Goal: Task Accomplishment & Management: Complete application form

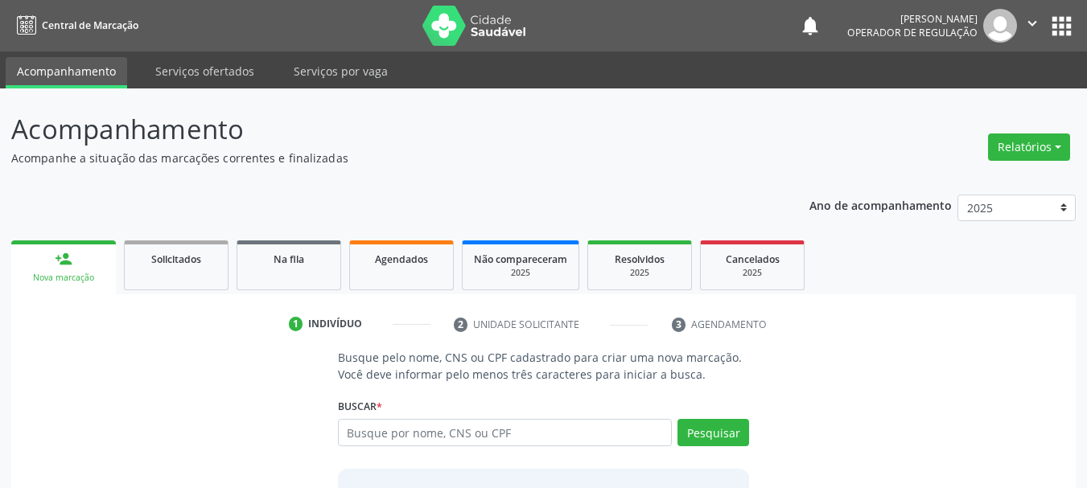
click at [436, 429] on input "text" at bounding box center [505, 432] width 335 height 27
type input "704101170702178"
click at [737, 432] on button "Pesquisar" at bounding box center [713, 432] width 72 height 27
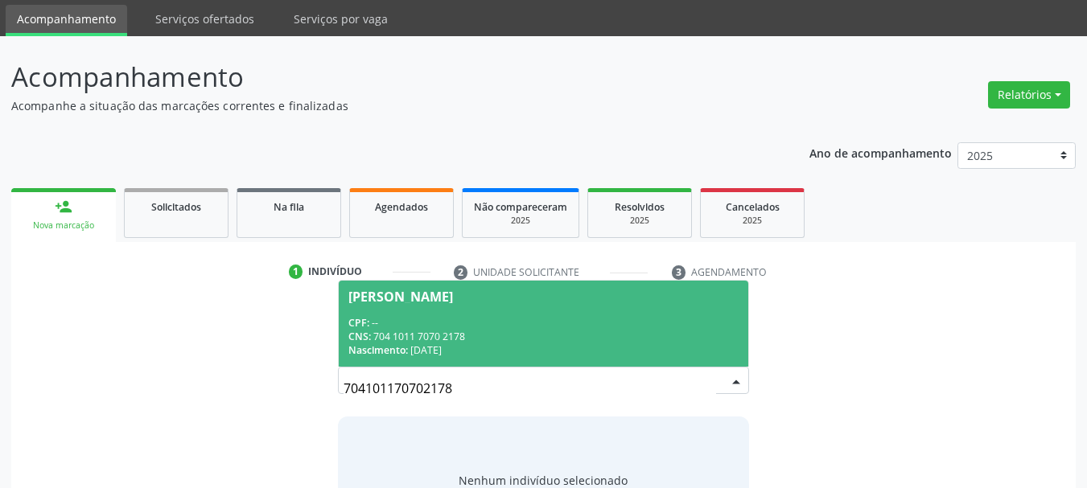
scroll to position [80, 0]
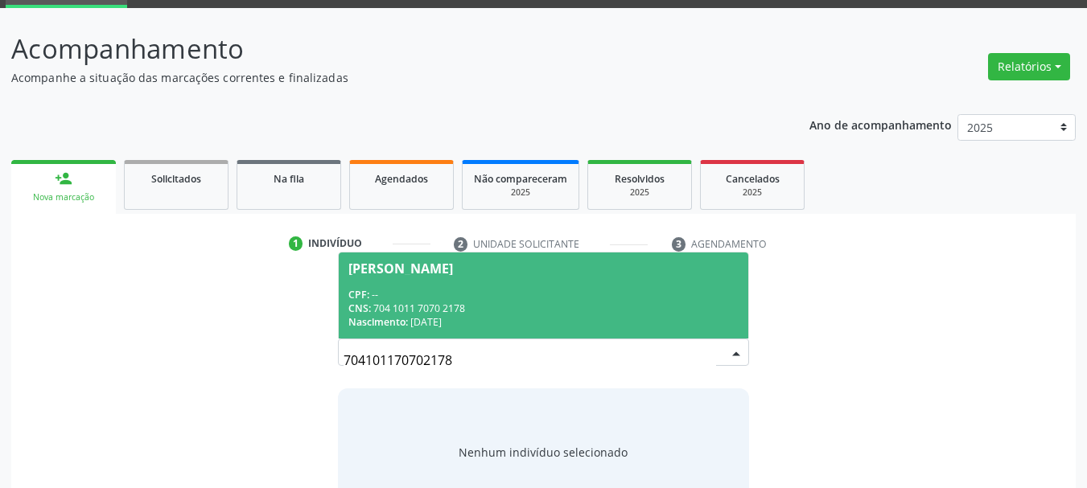
click at [533, 269] on div "Dinalva Maria Dionisio" at bounding box center [543, 268] width 391 height 13
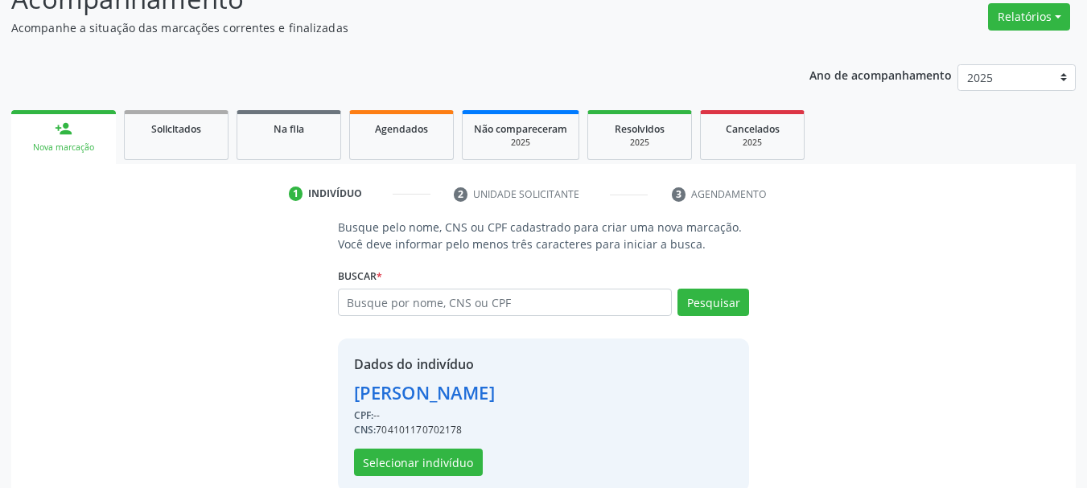
scroll to position [157, 0]
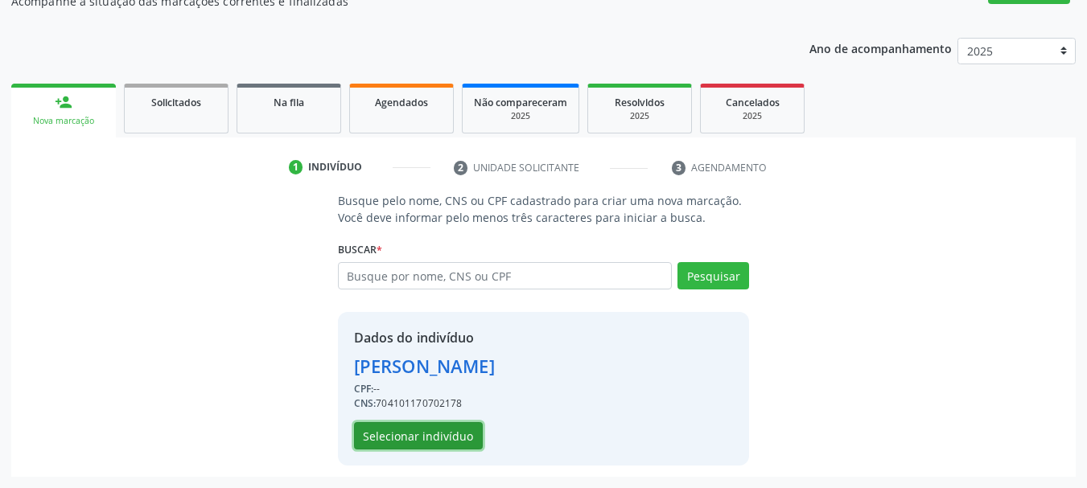
click at [428, 431] on button "Selecionar indivíduo" at bounding box center [418, 435] width 129 height 27
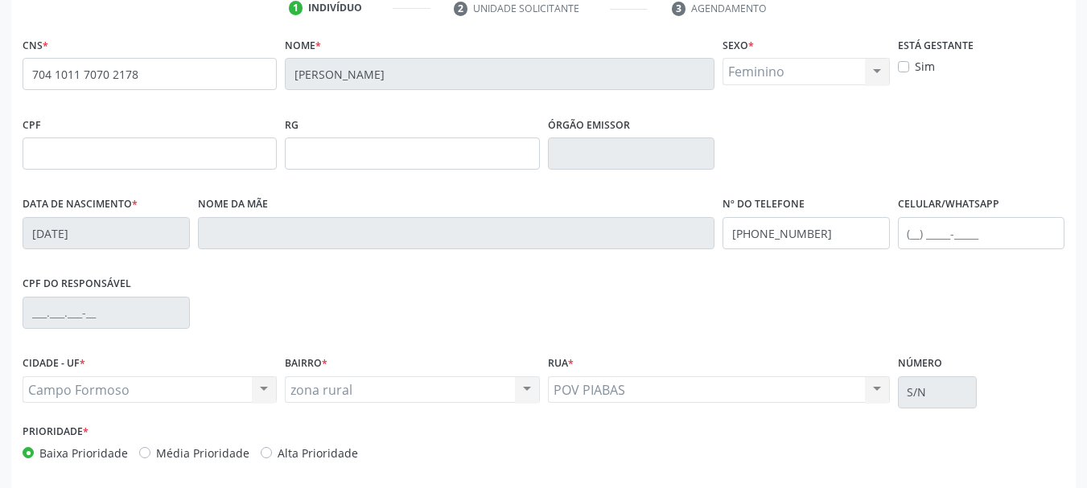
scroll to position [318, 0]
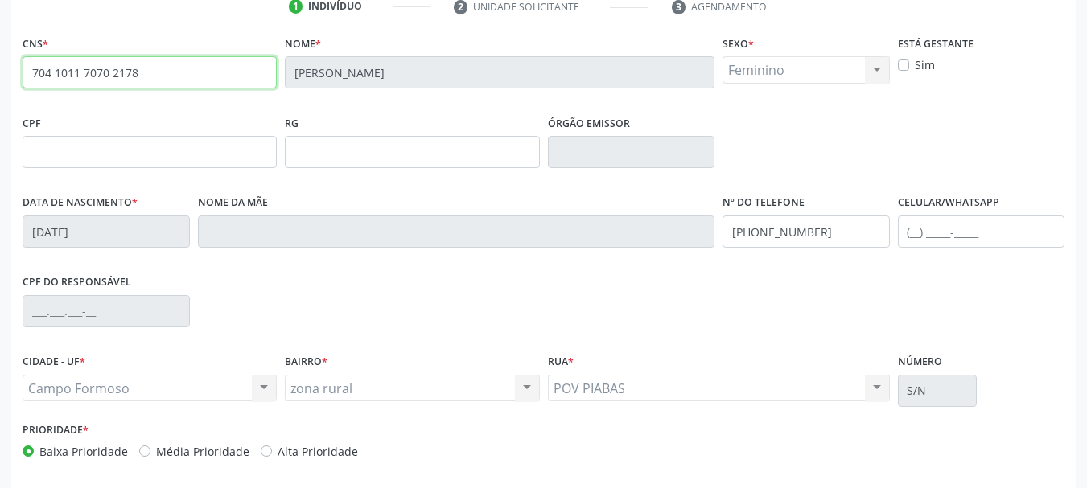
click at [169, 77] on input "704 1011 7070 2178" at bounding box center [150, 72] width 254 height 32
type input "708 6015 6816 4682"
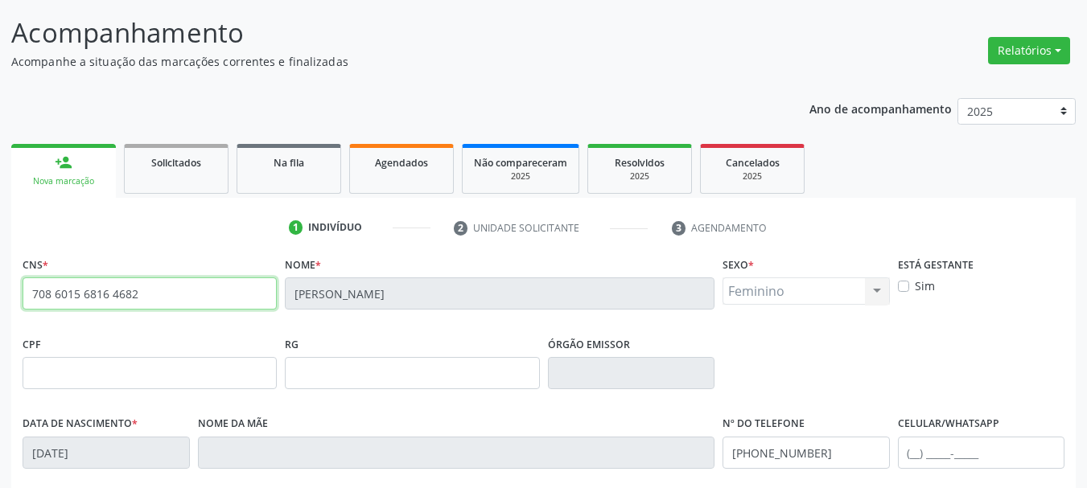
scroll to position [76, 0]
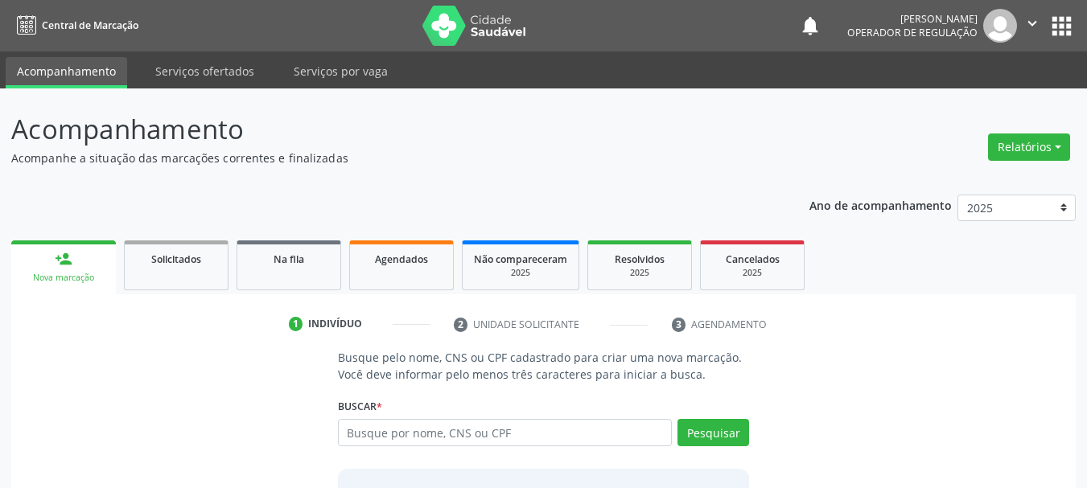
scroll to position [70, 0]
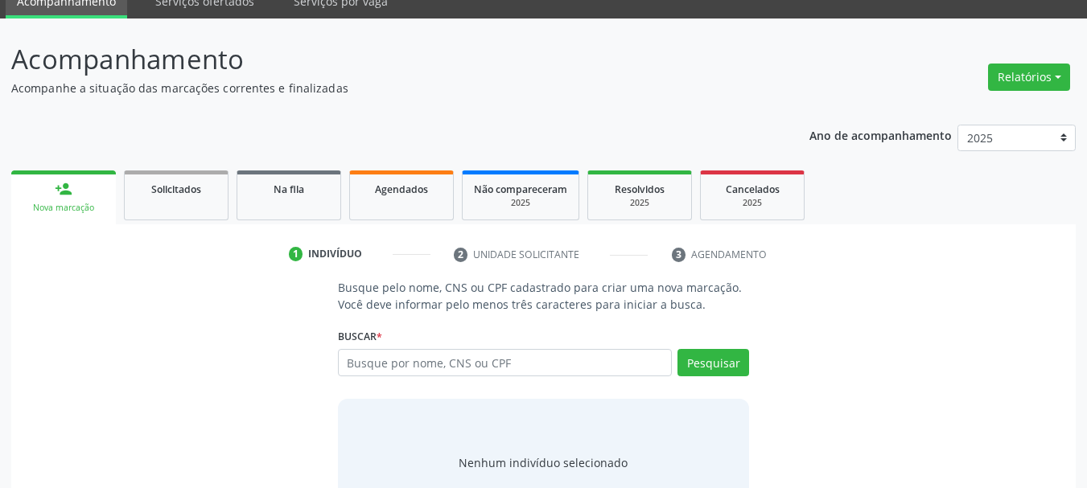
click at [474, 364] on input "text" at bounding box center [505, 362] width 335 height 27
type input "708601568164682"
click at [707, 358] on button "Pesquisar" at bounding box center [713, 362] width 72 height 27
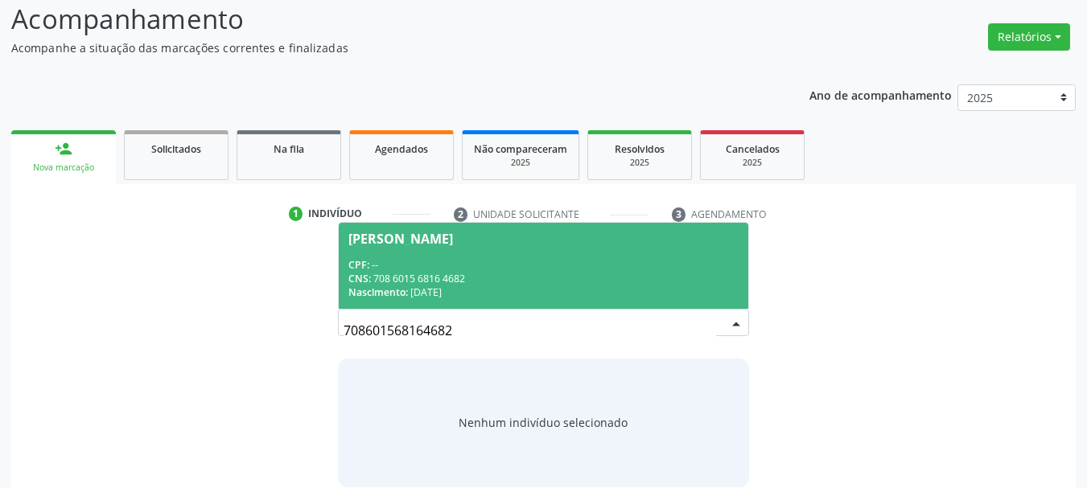
scroll to position [132, 0]
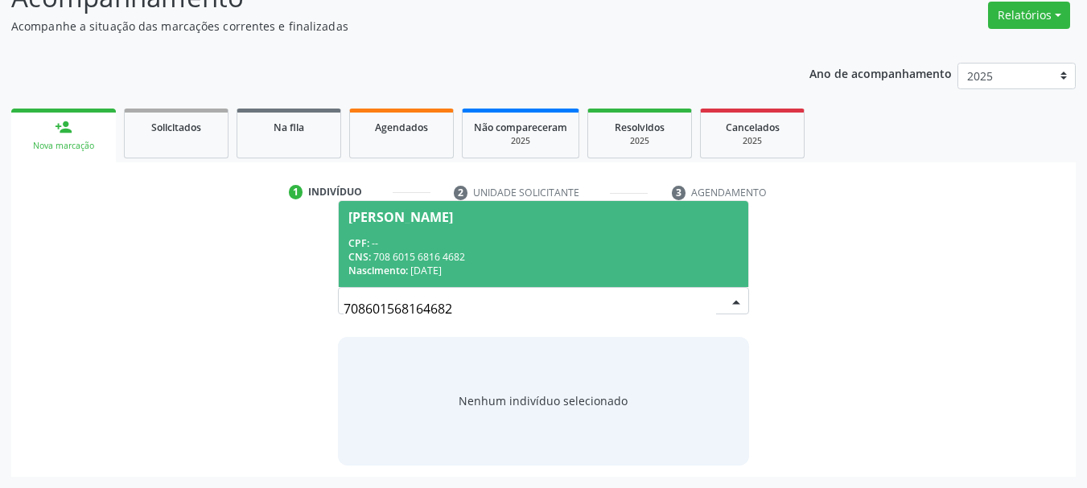
click at [554, 246] on div "CPF: --" at bounding box center [543, 243] width 391 height 14
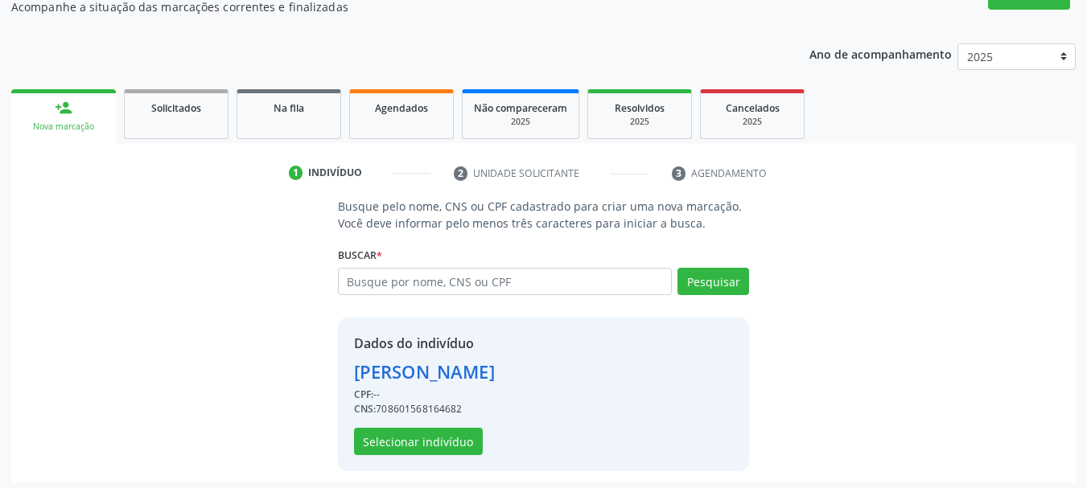
scroll to position [157, 0]
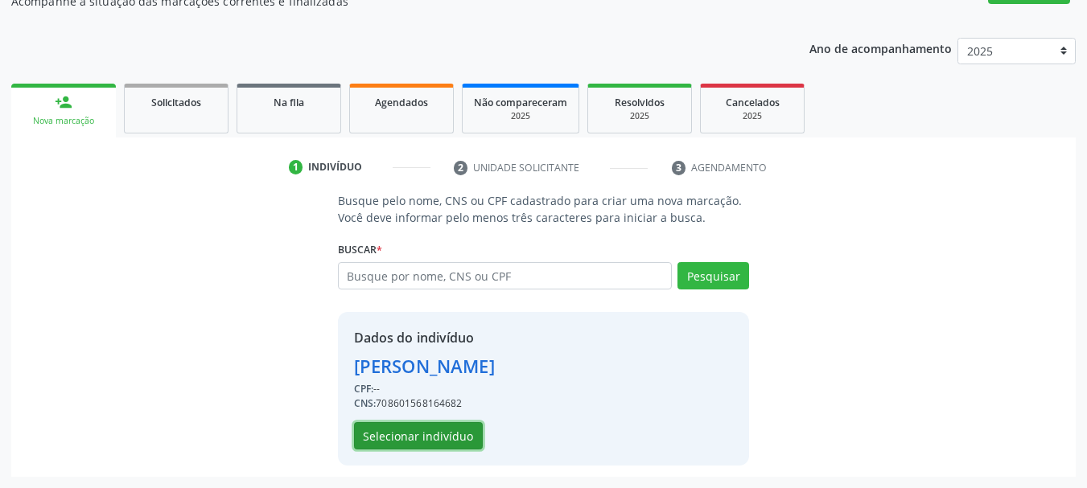
click at [409, 442] on button "Selecionar indivíduo" at bounding box center [418, 435] width 129 height 27
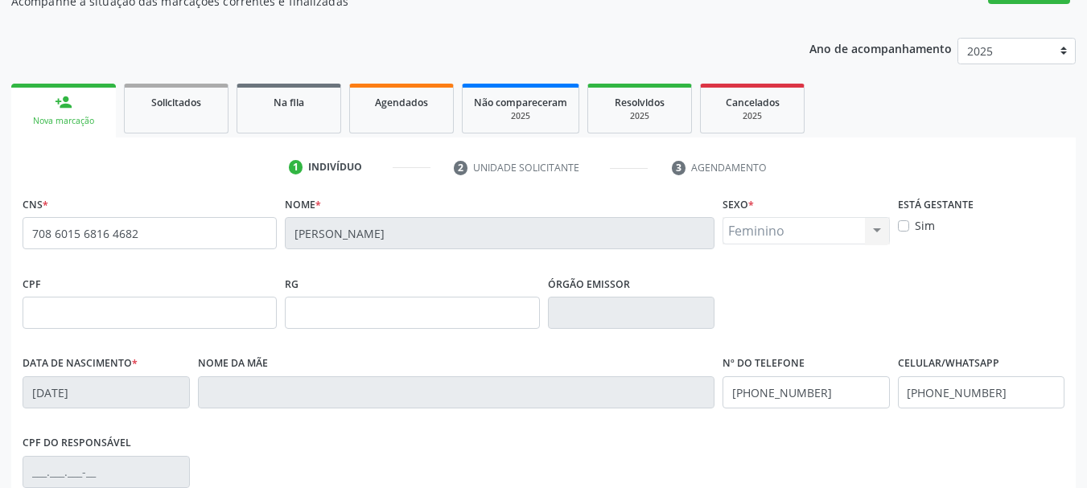
click at [76, 107] on link "person_add Nova marcação" at bounding box center [63, 111] width 105 height 54
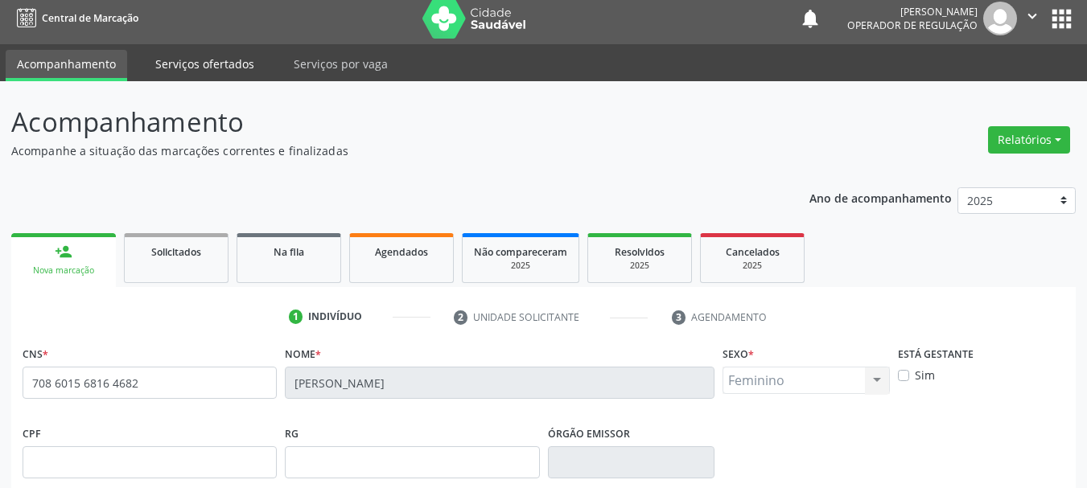
scroll to position [0, 0]
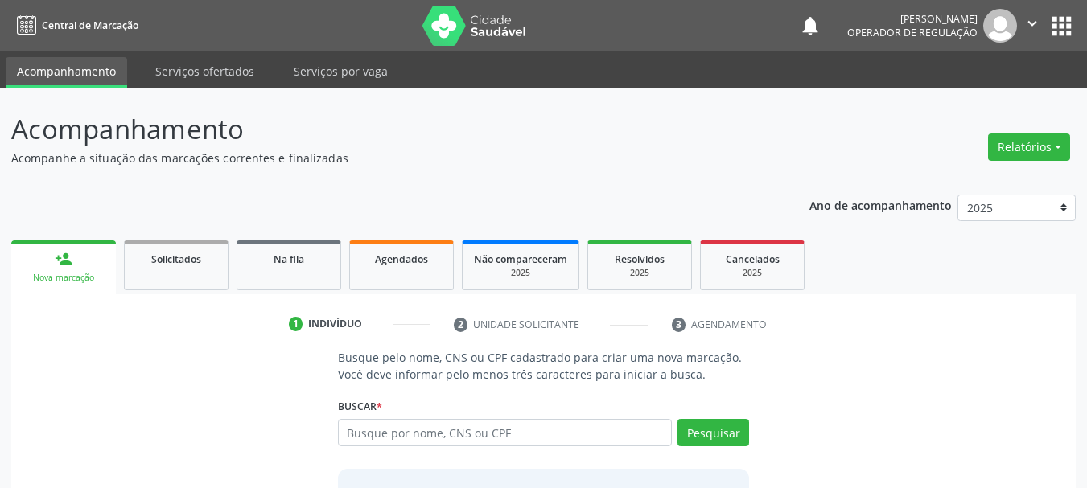
drag, startPoint x: 485, startPoint y: 431, endPoint x: 498, endPoint y: 397, distance: 36.9
click at [496, 413] on div "Buscar * Busque por nome, CNS ou CPF Nenhum resultado encontrado para: " " Digi…" at bounding box center [544, 425] width 412 height 63
type input "709207262667234"
click at [714, 425] on button "Pesquisar" at bounding box center [713, 432] width 72 height 27
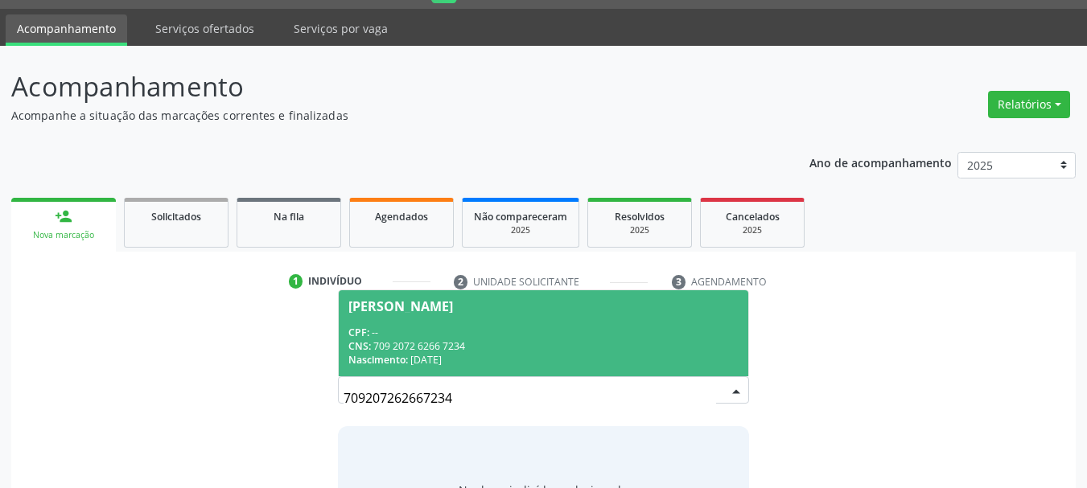
scroll to position [80, 0]
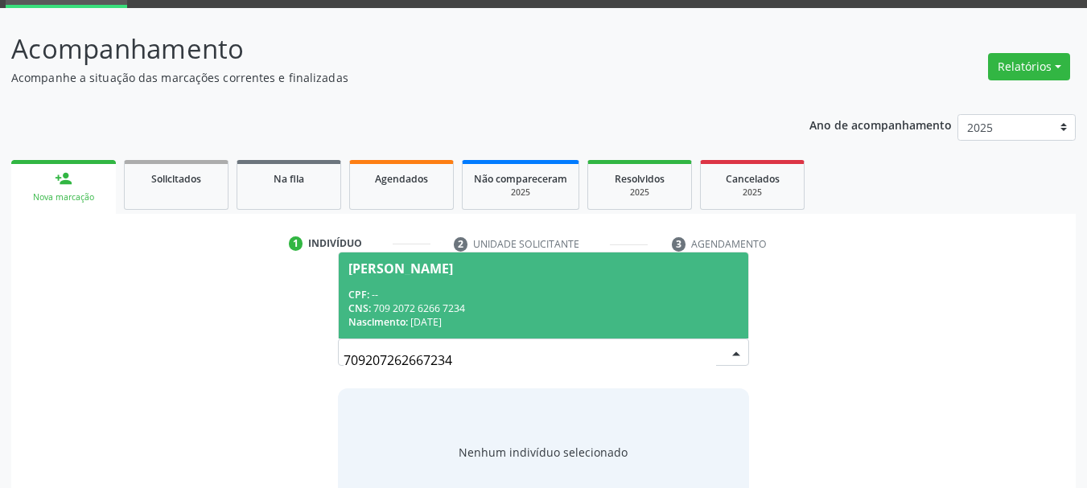
click at [542, 277] on span "Marcelo Nunes de Aquino CPF: -- CNS: 709 2072 6266 7234 Nascimento: 16/04/1989" at bounding box center [544, 296] width 410 height 86
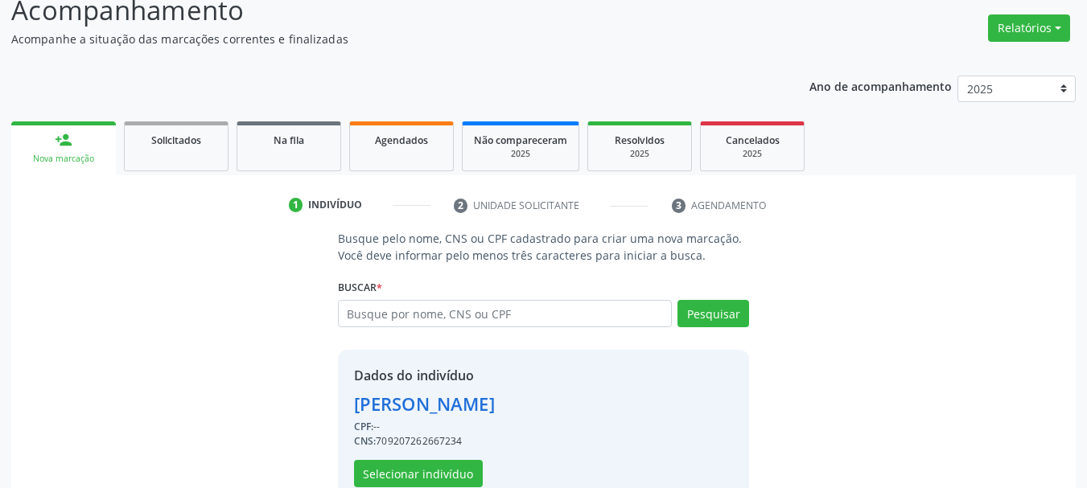
scroll to position [157, 0]
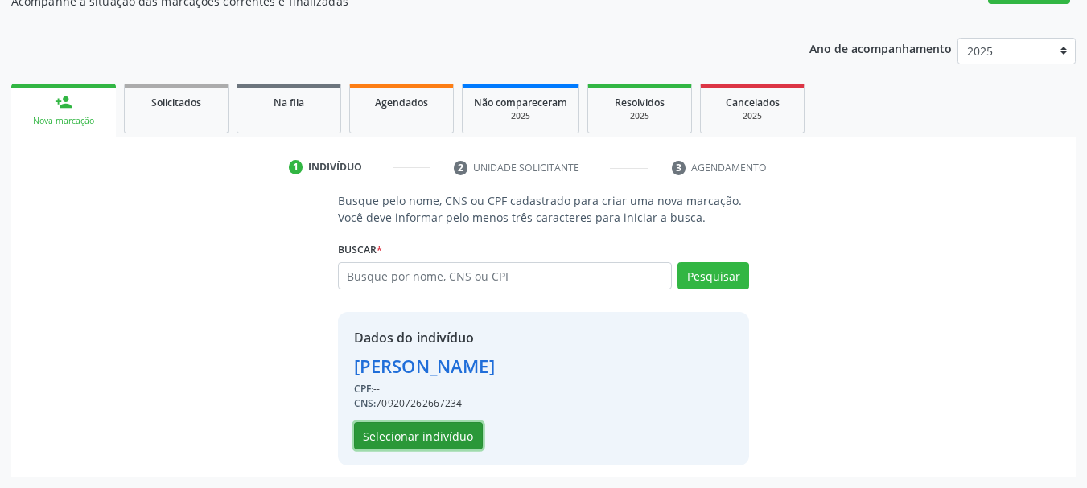
click at [412, 430] on button "Selecionar indivíduo" at bounding box center [418, 435] width 129 height 27
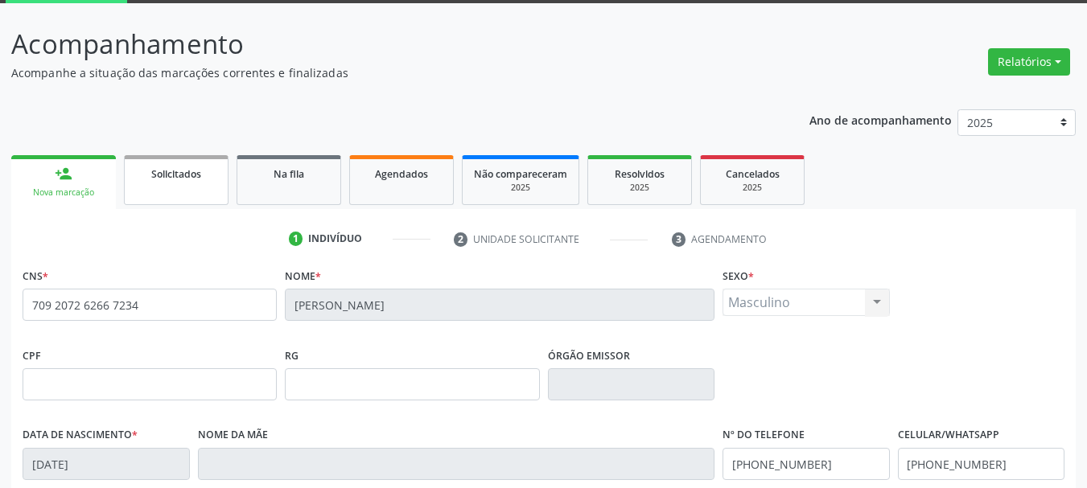
scroll to position [76, 0]
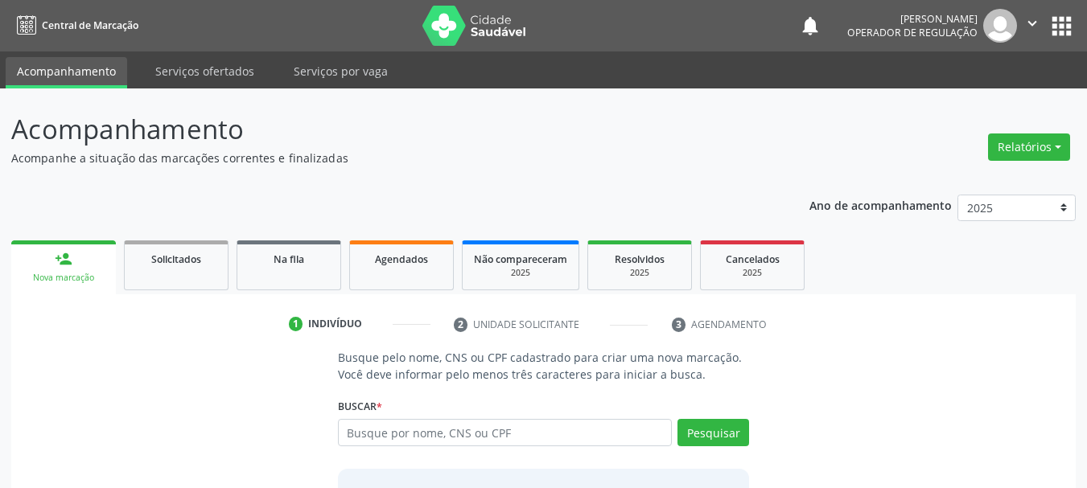
click at [440, 430] on input "text" at bounding box center [505, 432] width 335 height 27
type input "706502377525996"
click at [733, 439] on button "Pesquisar" at bounding box center [713, 432] width 72 height 27
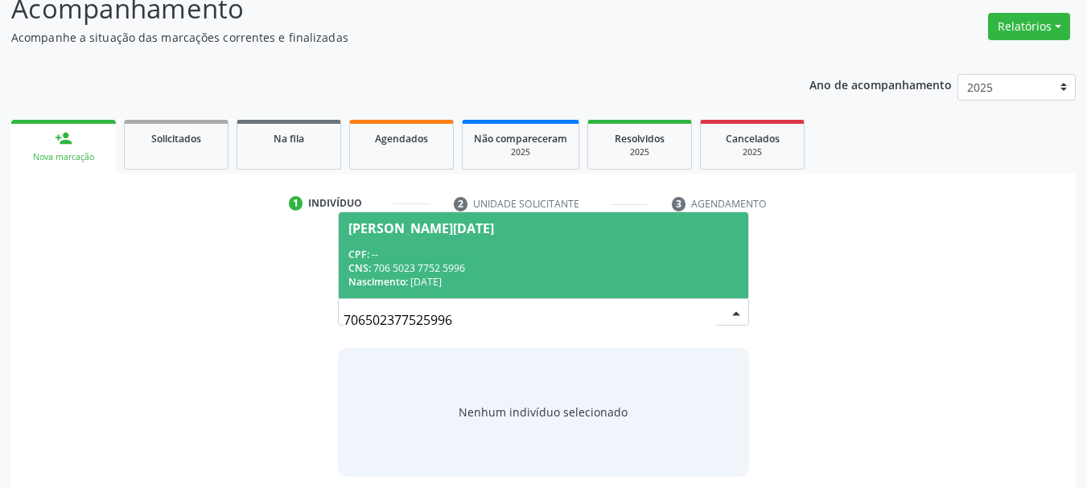
scroll to position [132, 0]
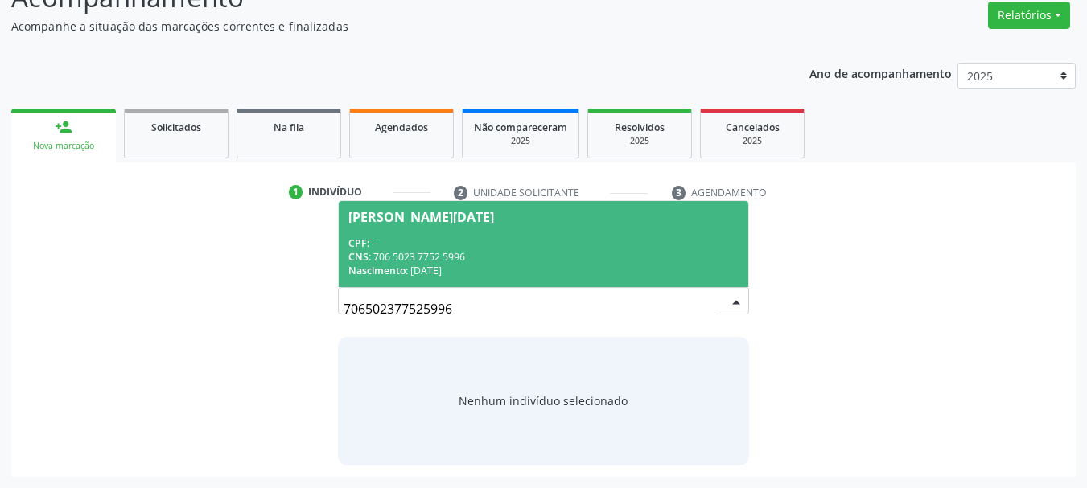
click at [532, 232] on span "Ana Lucia da Silva Pinto CPF: -- CNS: 706 5023 7752 5996 Nascimento: 24/08/1966" at bounding box center [544, 244] width 410 height 86
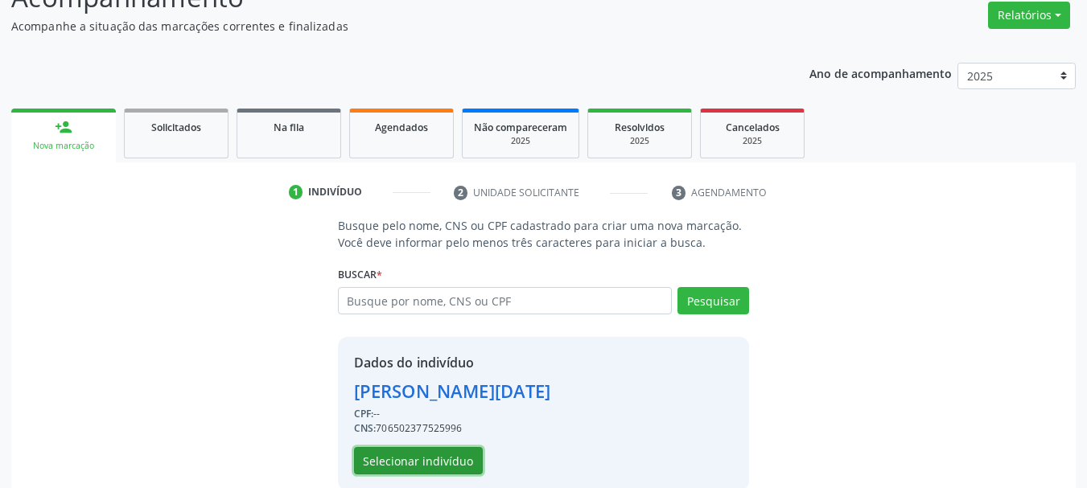
click at [463, 457] on button "Selecionar indivíduo" at bounding box center [418, 460] width 129 height 27
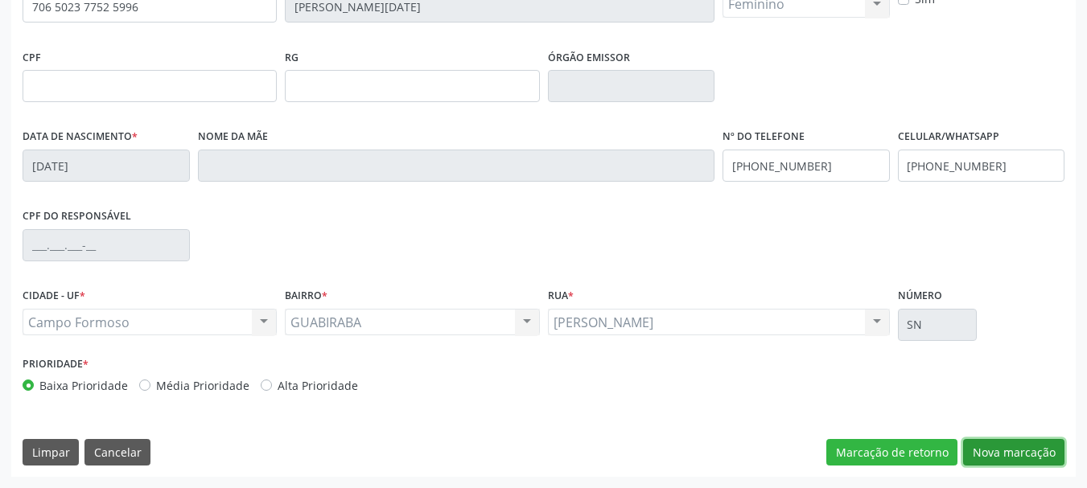
click at [983, 453] on button "Nova marcação" at bounding box center [1013, 452] width 101 height 27
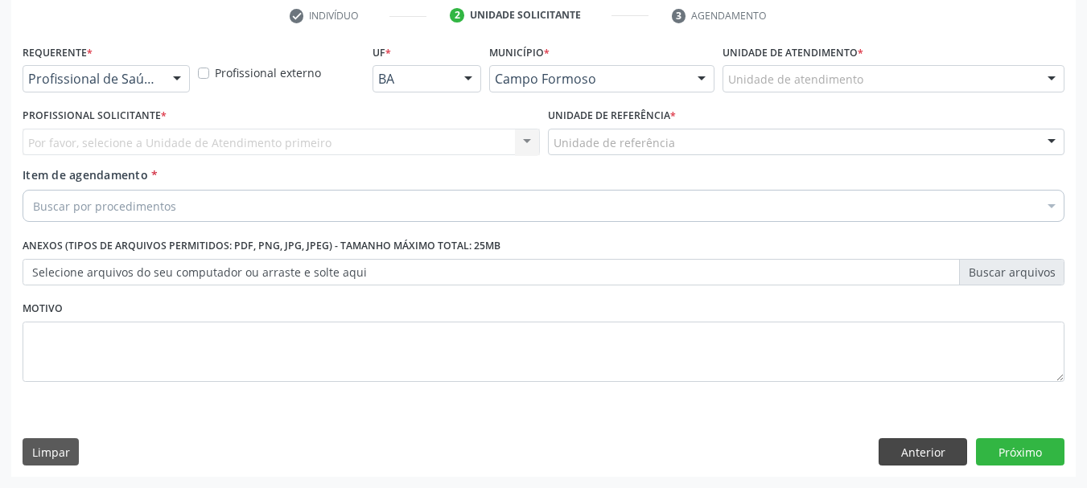
scroll to position [309, 0]
click at [936, 446] on button "Anterior" at bounding box center [922, 451] width 88 height 27
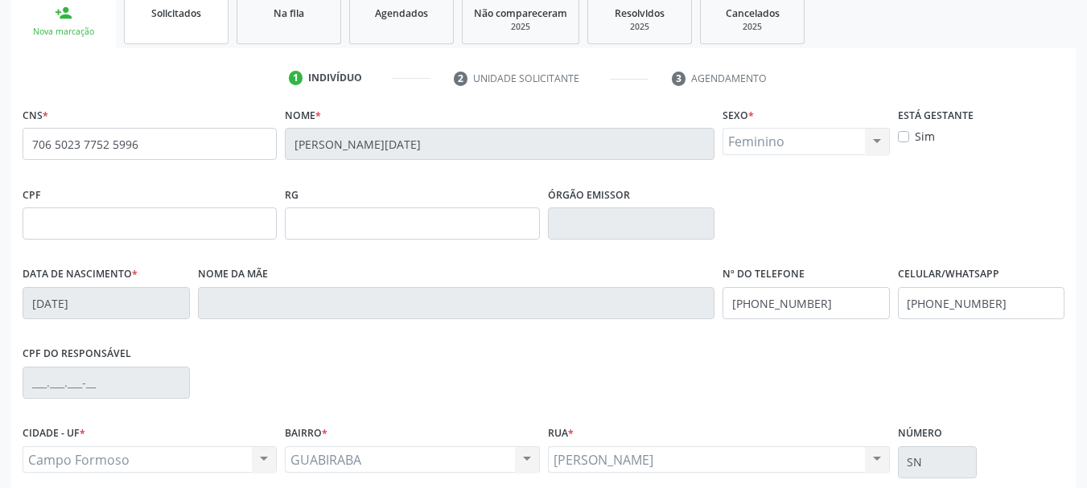
scroll to position [62, 0]
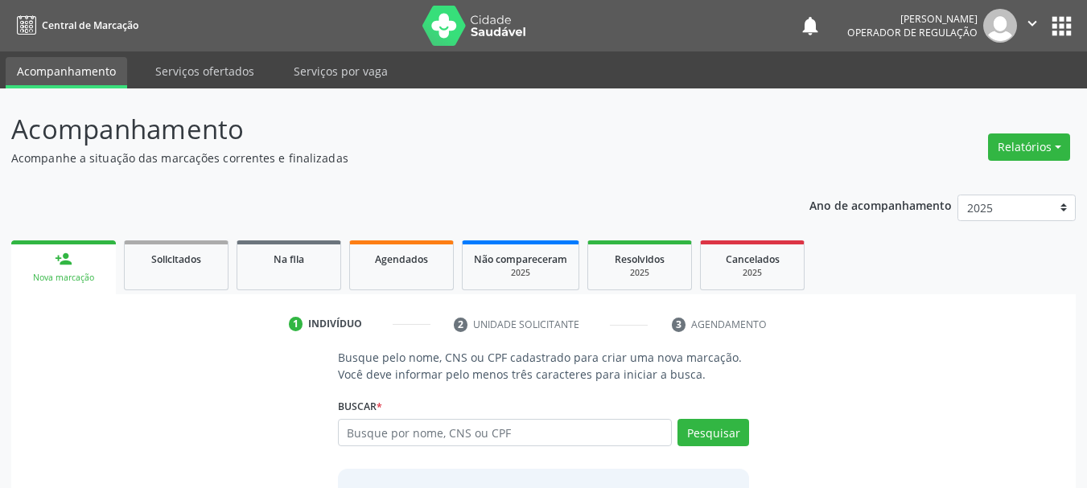
click at [486, 435] on input "text" at bounding box center [505, 432] width 335 height 27
type input "709002841017417"
click at [725, 423] on button "Pesquisar" at bounding box center [713, 432] width 72 height 27
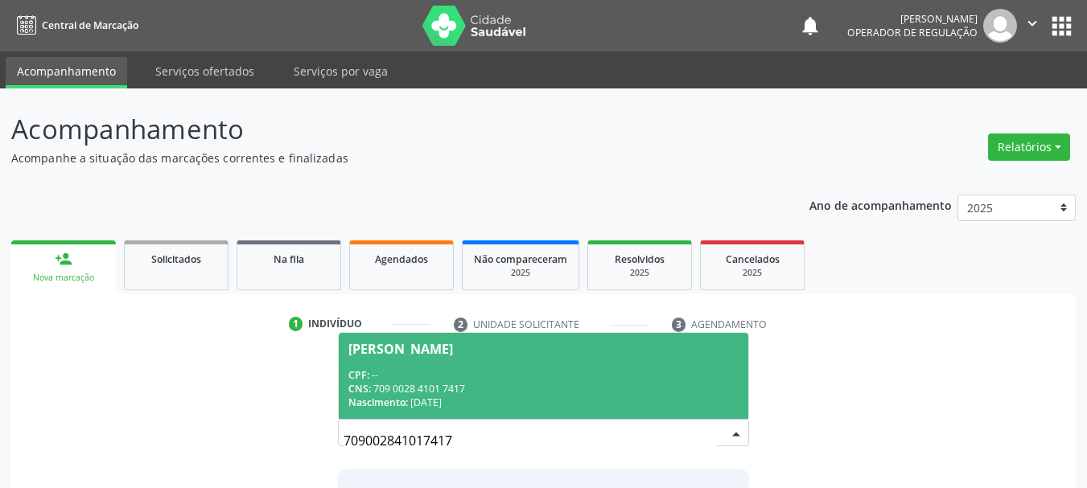
click at [613, 400] on div "Nascimento: 29/08/1996" at bounding box center [543, 403] width 391 height 14
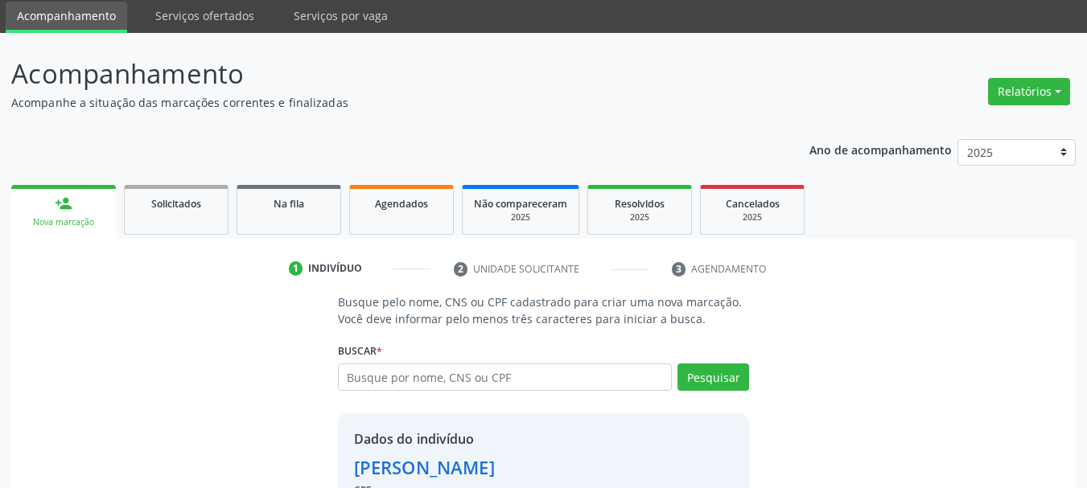
scroll to position [157, 0]
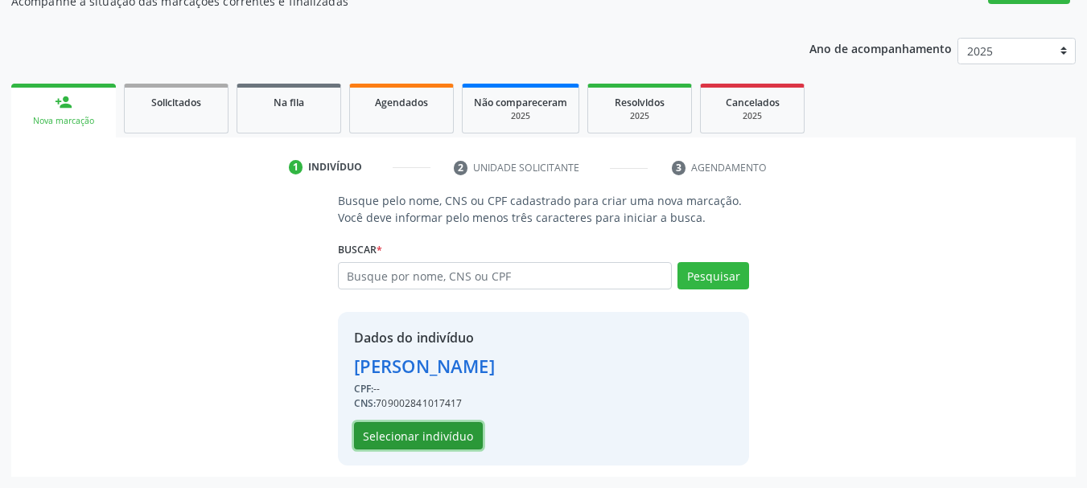
click at [473, 426] on button "Selecionar indivíduo" at bounding box center [418, 435] width 129 height 27
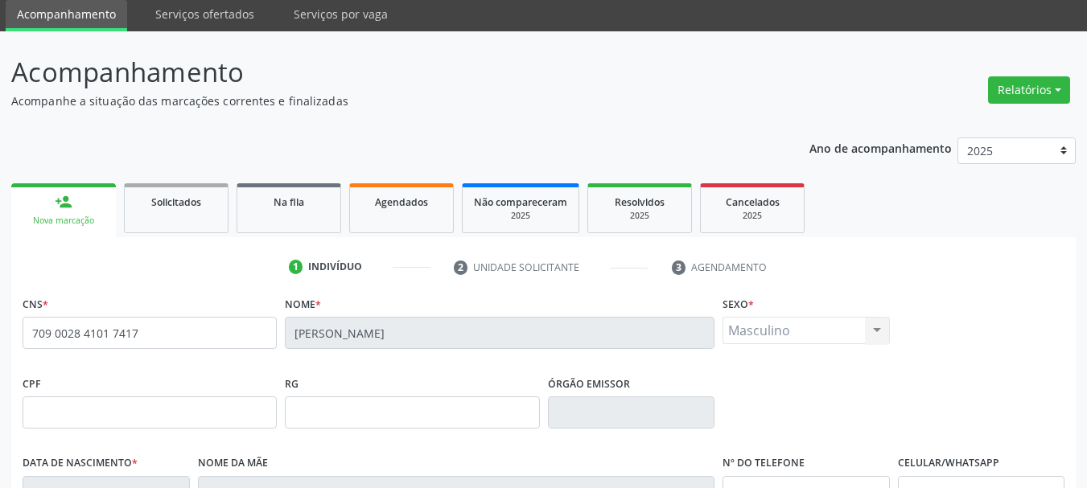
scroll to position [0, 0]
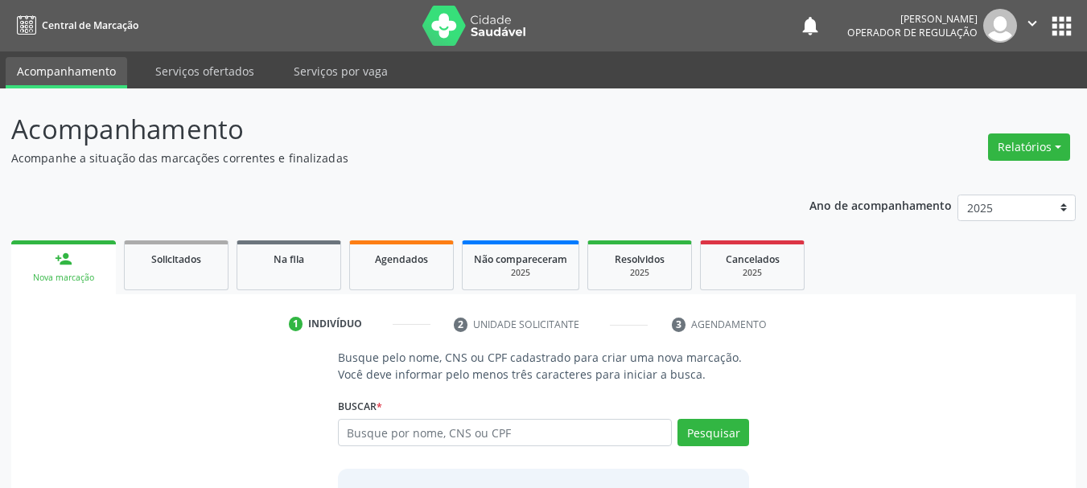
click at [532, 426] on input "text" at bounding box center [505, 432] width 335 height 27
click at [497, 406] on div "Buscar * Busque por nome, CNS ou CPF Nenhum resultado encontrado para: " " Não …" at bounding box center [544, 425] width 412 height 63
click at [487, 441] on input "70860107077" at bounding box center [505, 432] width 335 height 27
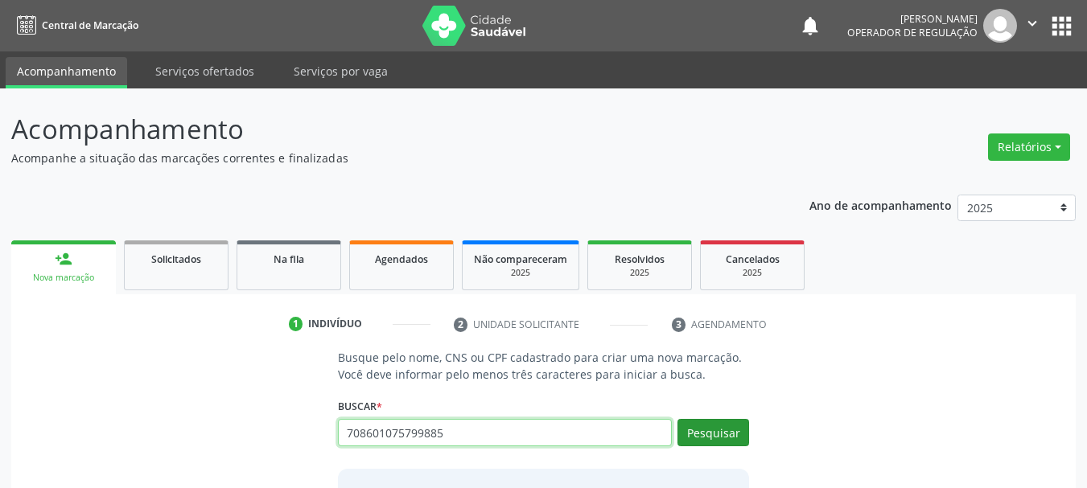
type input "708601075799885"
click at [718, 428] on button "Pesquisar" at bounding box center [713, 432] width 72 height 27
click at [217, 347] on div "1 Indivíduo 2 Unidade solicitante 3 Agendamento Busque pelo nome, CNS ou CPF ca…" at bounding box center [543, 460] width 1064 height 298
click at [709, 432] on button "Pesquisar" at bounding box center [713, 432] width 72 height 27
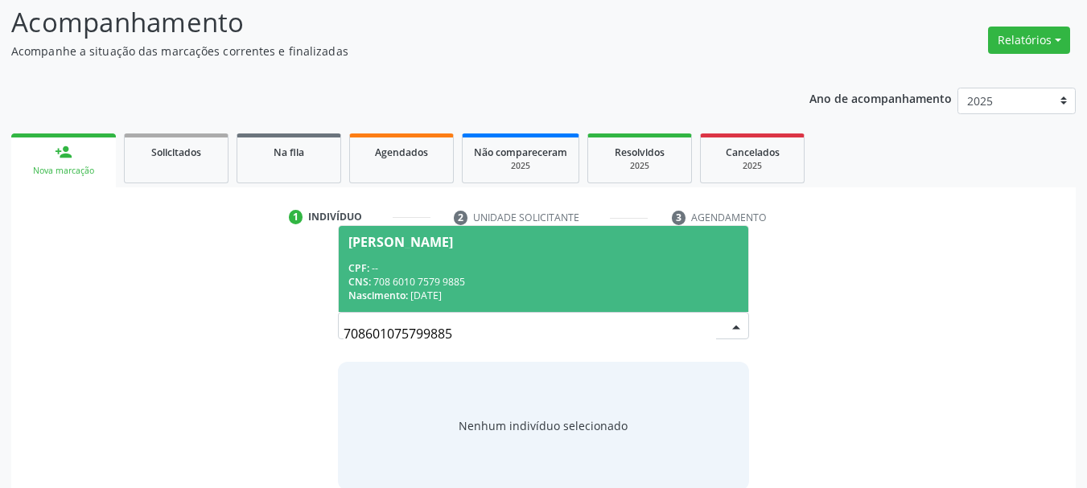
scroll to position [132, 0]
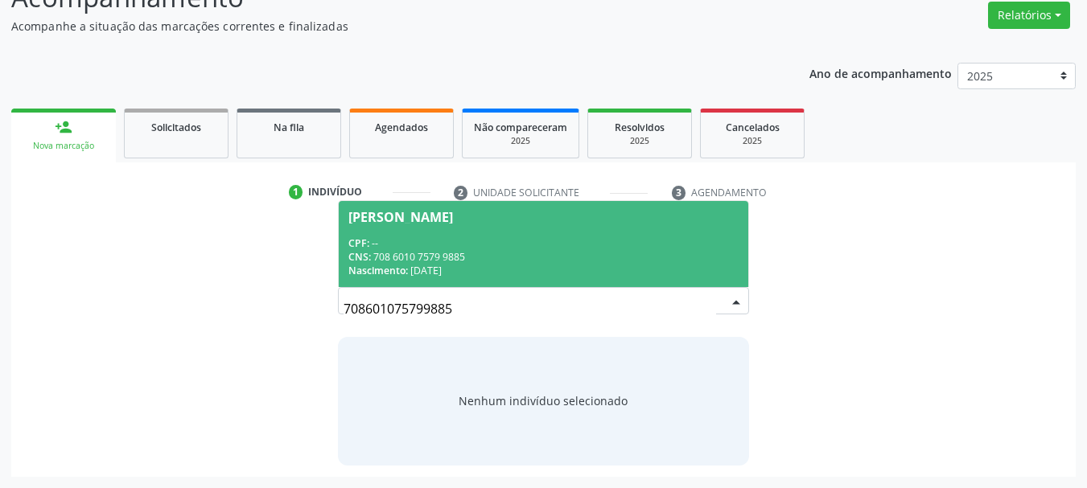
click at [443, 236] on div "CPF: --" at bounding box center [543, 243] width 391 height 14
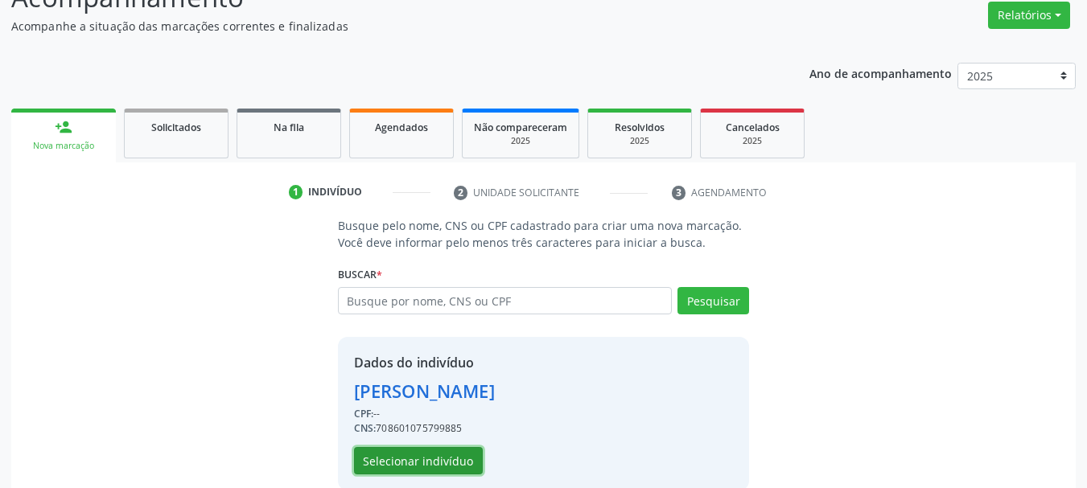
click at [446, 460] on button "Selecionar indivíduo" at bounding box center [418, 460] width 129 height 27
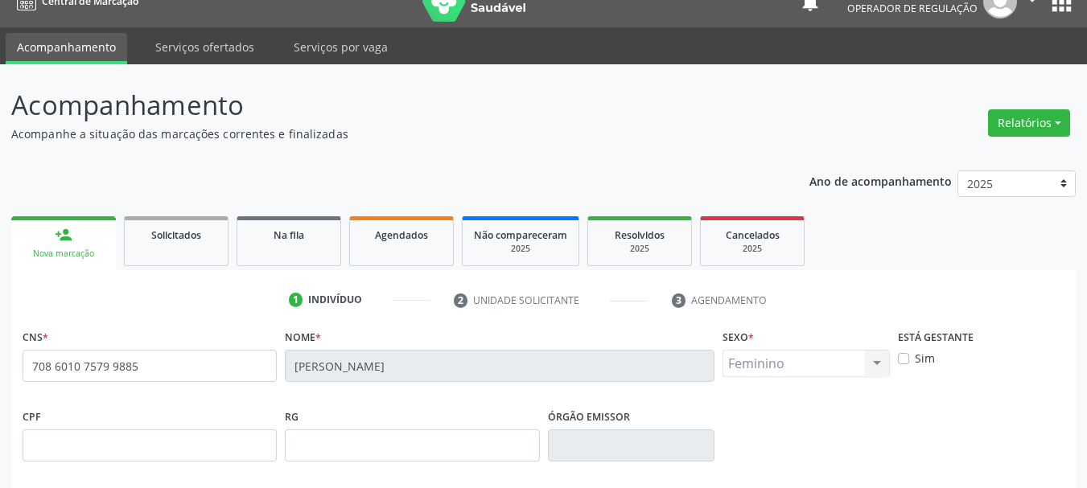
scroll to position [0, 0]
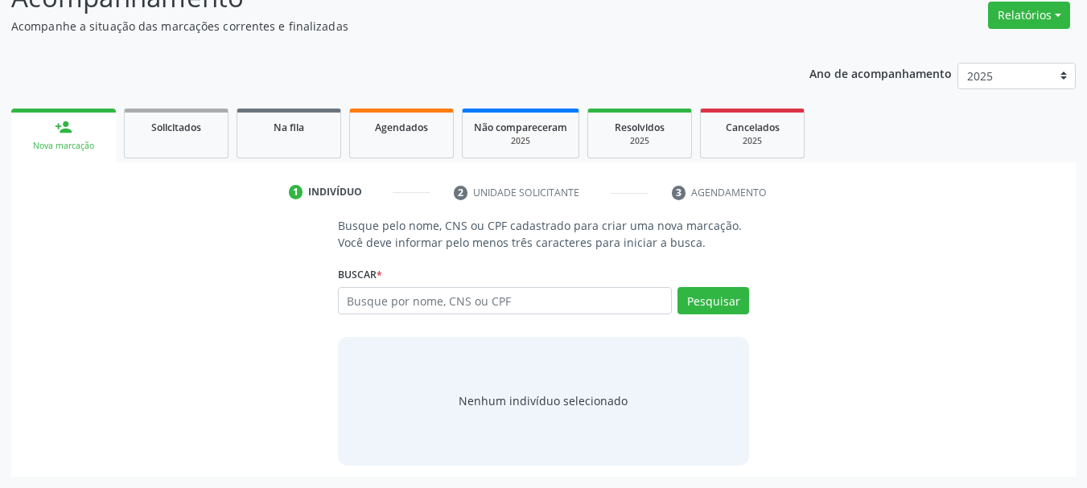
scroll to position [132, 0]
drag, startPoint x: 512, startPoint y: 298, endPoint x: 516, endPoint y: 286, distance: 13.3
click at [512, 295] on input "text" at bounding box center [505, 300] width 335 height 27
type input "702301593936220"
click at [705, 290] on button "Pesquisar" at bounding box center [713, 300] width 72 height 27
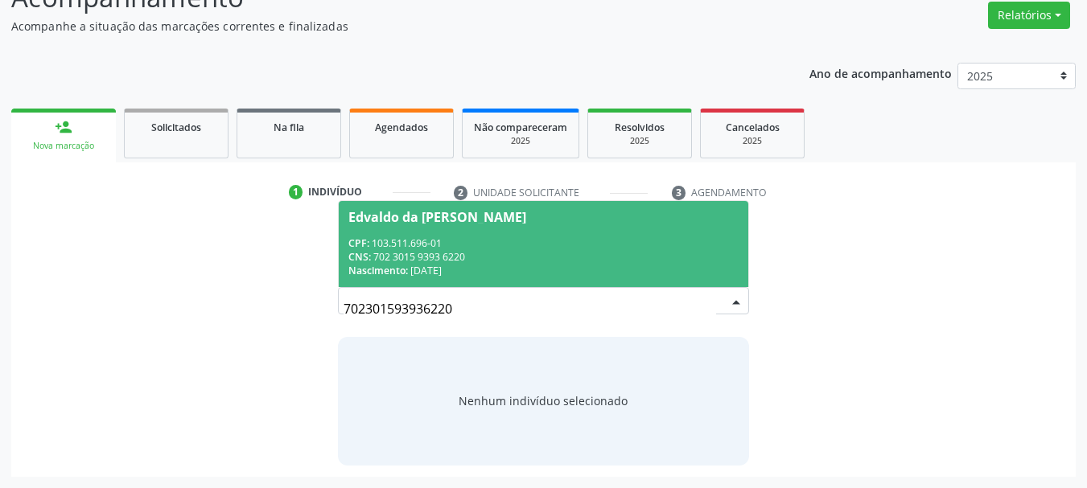
click at [561, 253] on div "CNS: 702 3015 9393 6220" at bounding box center [543, 257] width 391 height 14
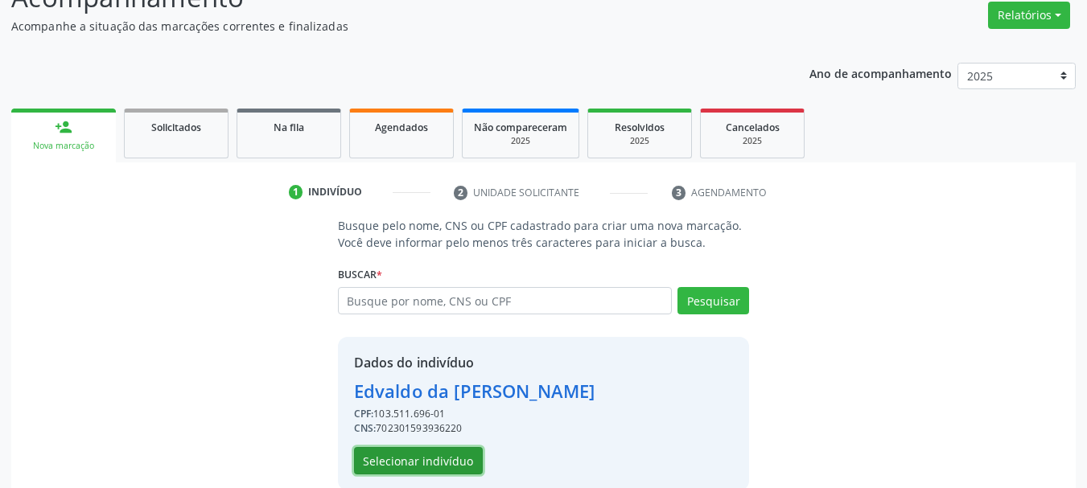
click at [470, 452] on button "Selecionar indivíduo" at bounding box center [418, 460] width 129 height 27
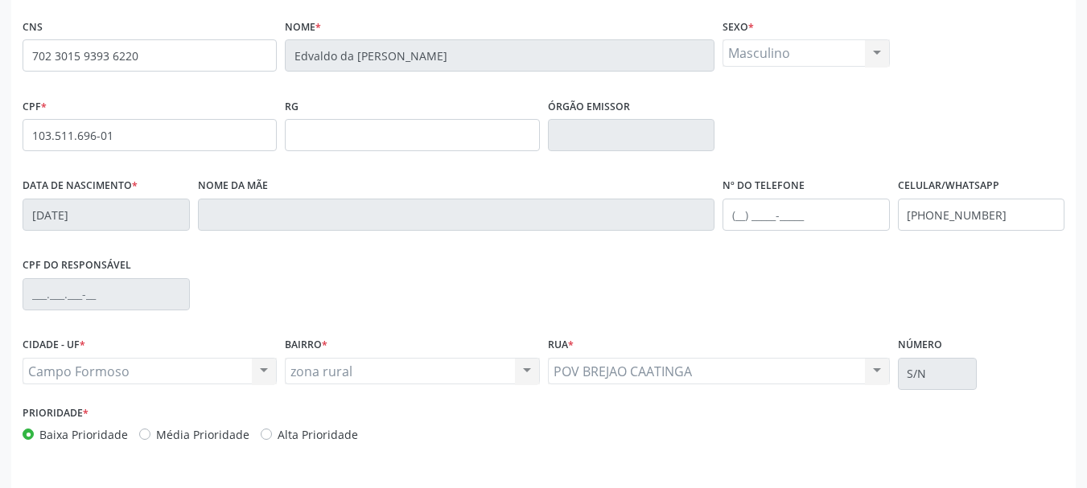
scroll to position [384, 0]
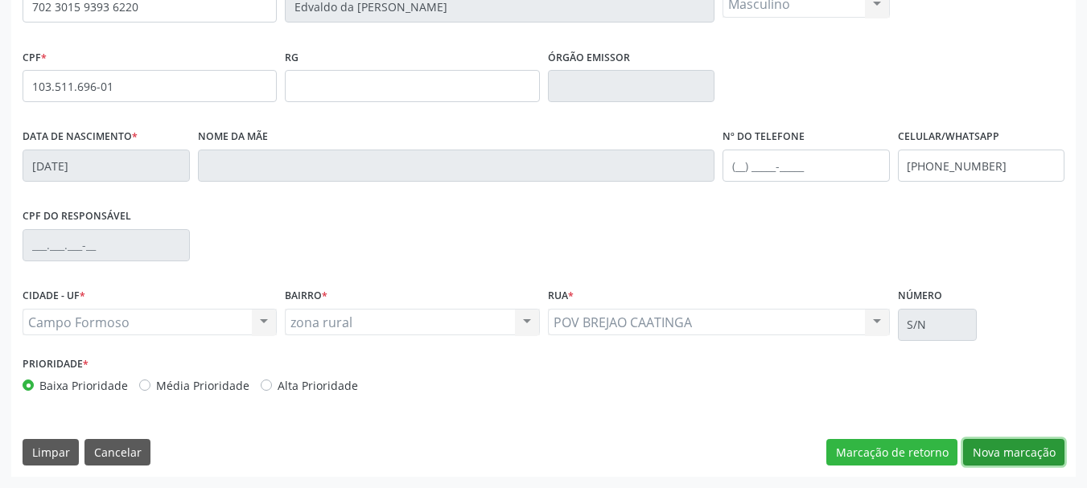
click at [1040, 451] on button "Nova marcação" at bounding box center [1013, 452] width 101 height 27
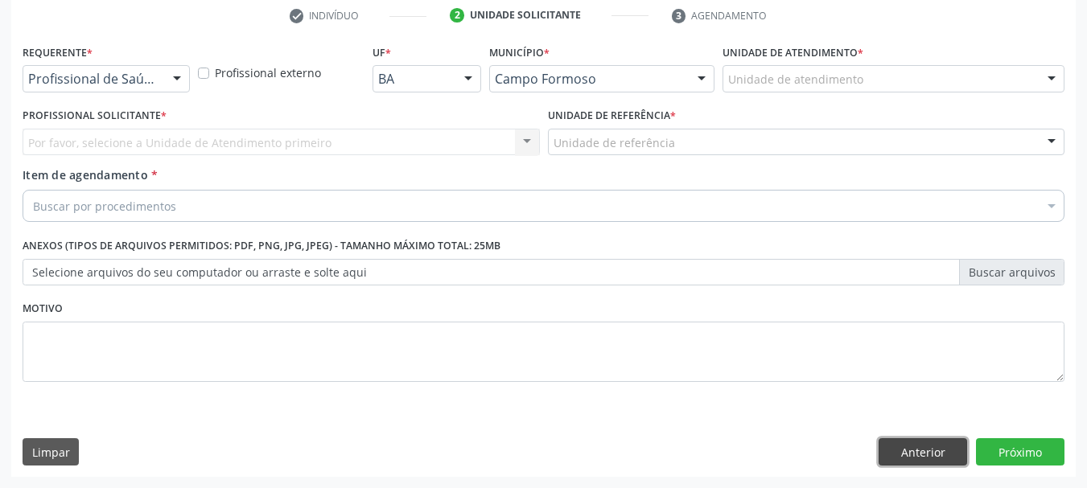
click at [909, 455] on button "Anterior" at bounding box center [922, 451] width 88 height 27
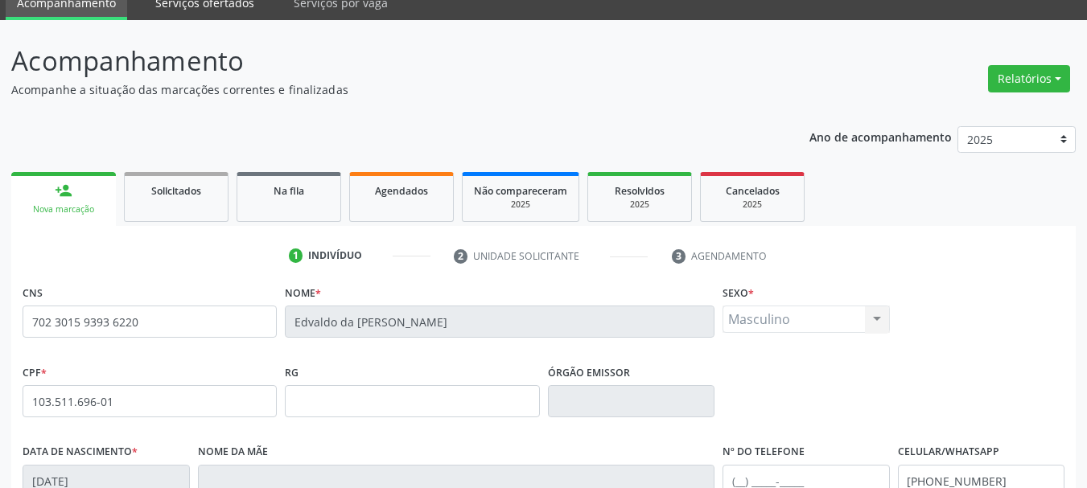
scroll to position [62, 0]
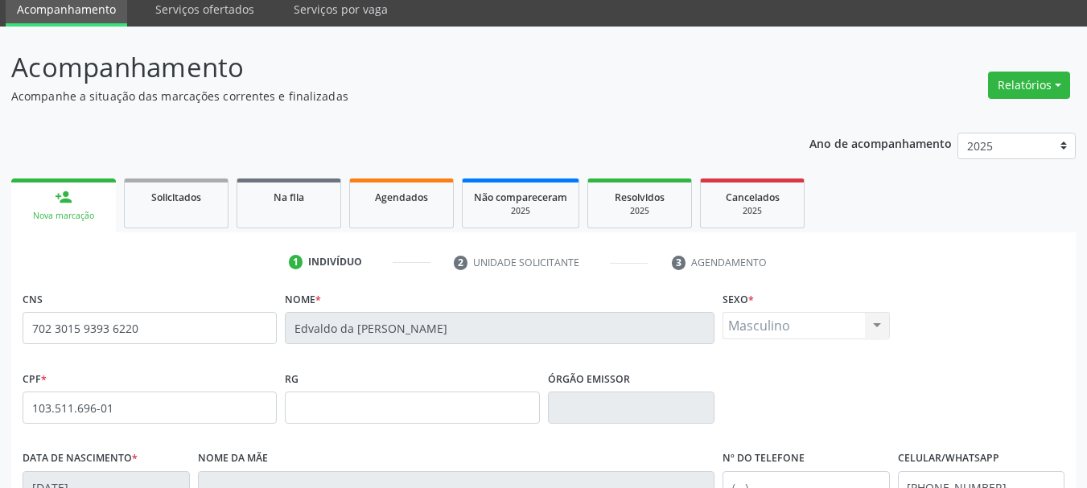
click at [80, 199] on link "person_add Nova marcação" at bounding box center [63, 206] width 105 height 54
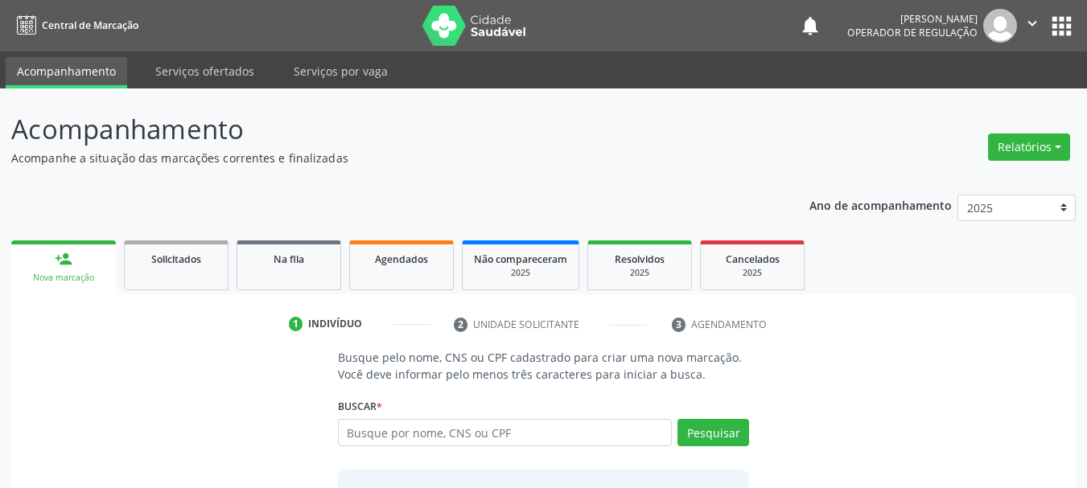
click at [577, 434] on input "text" at bounding box center [505, 432] width 335 height 27
type input "700004917121501"
click at [720, 428] on button "Pesquisar" at bounding box center [713, 432] width 72 height 27
type input "700004917121501"
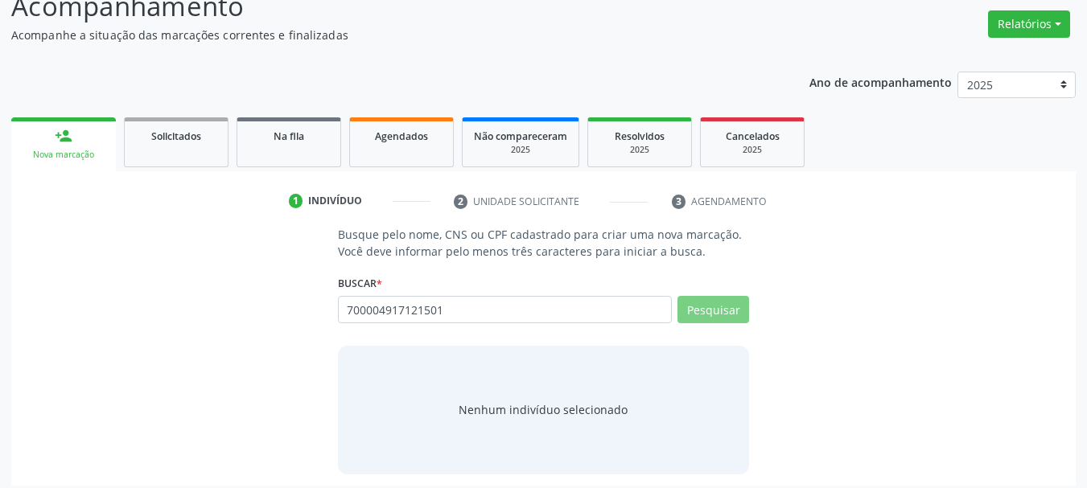
scroll to position [132, 0]
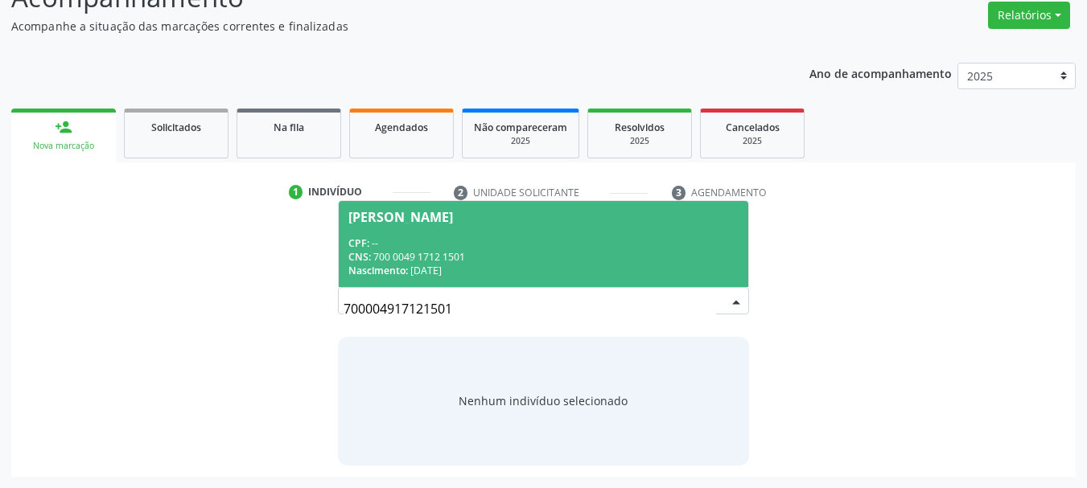
click at [454, 232] on span "Simone Soares Oliveira CPF: -- CNS: 700 0049 1712 1501 Nascimento: 17/08/1970" at bounding box center [544, 244] width 410 height 86
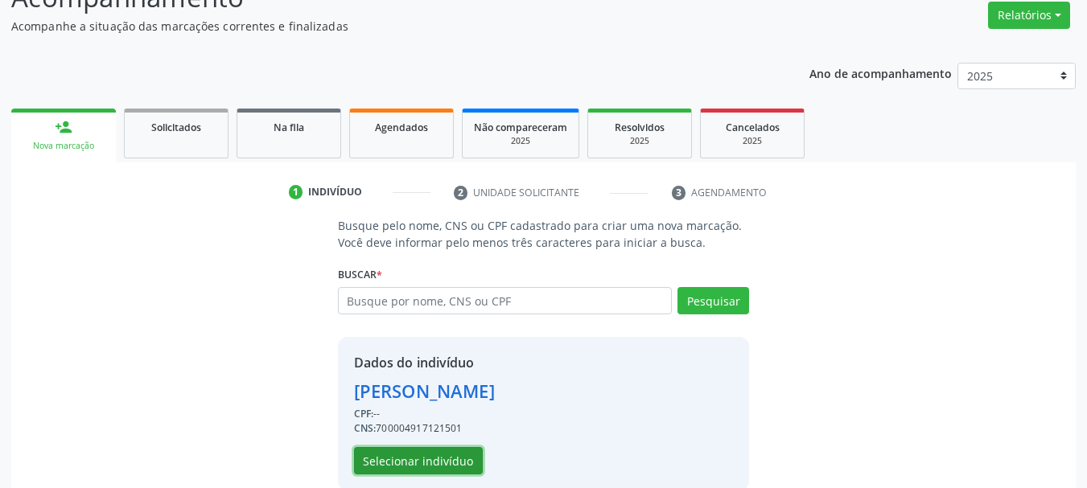
click at [439, 462] on button "Selecionar indivíduo" at bounding box center [418, 460] width 129 height 27
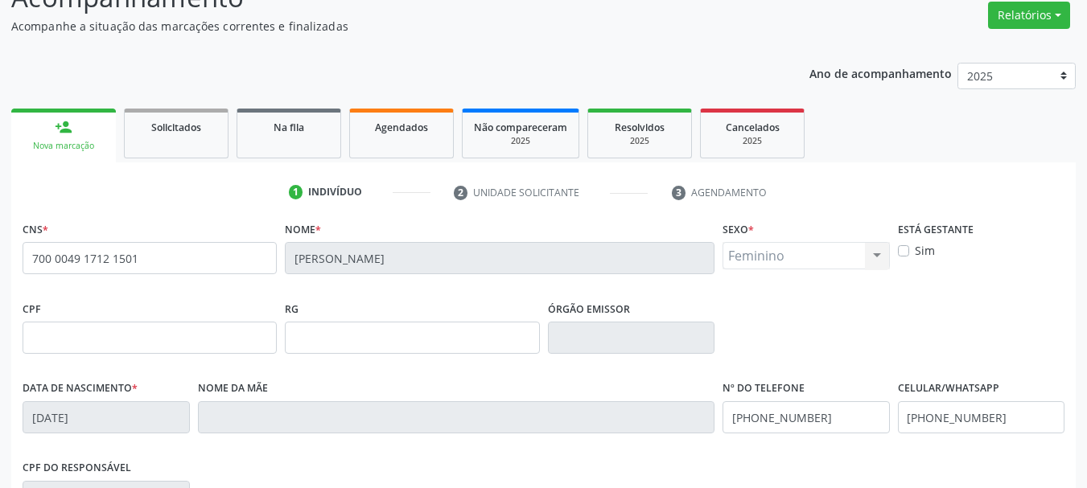
scroll to position [212, 0]
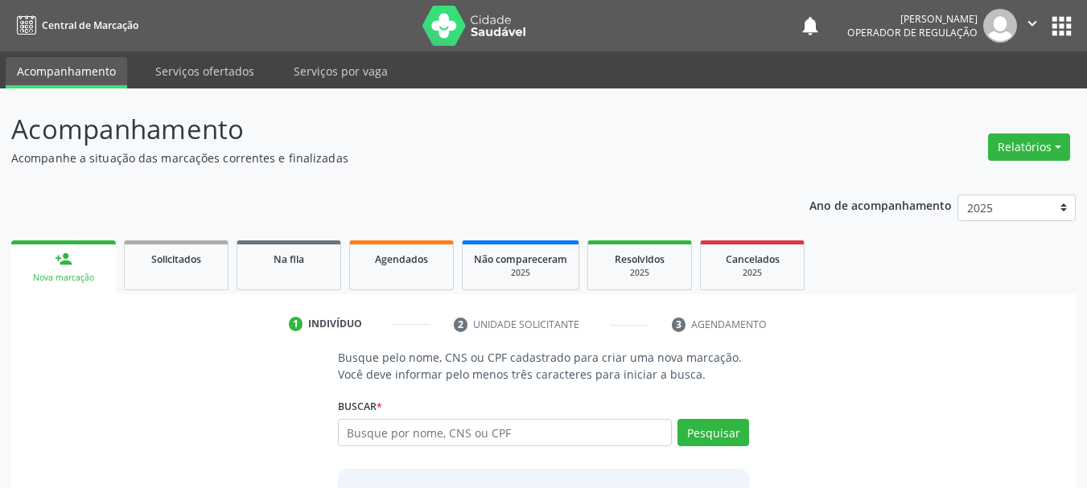
click at [461, 434] on input "text" at bounding box center [505, 432] width 335 height 27
type input "706502377525996"
click at [705, 432] on button "Pesquisar" at bounding box center [713, 432] width 72 height 27
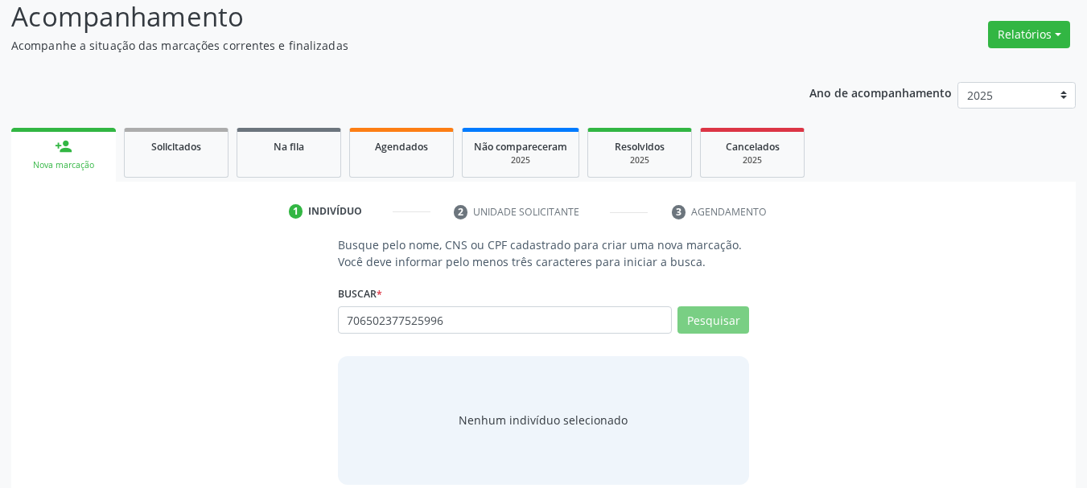
scroll to position [132, 0]
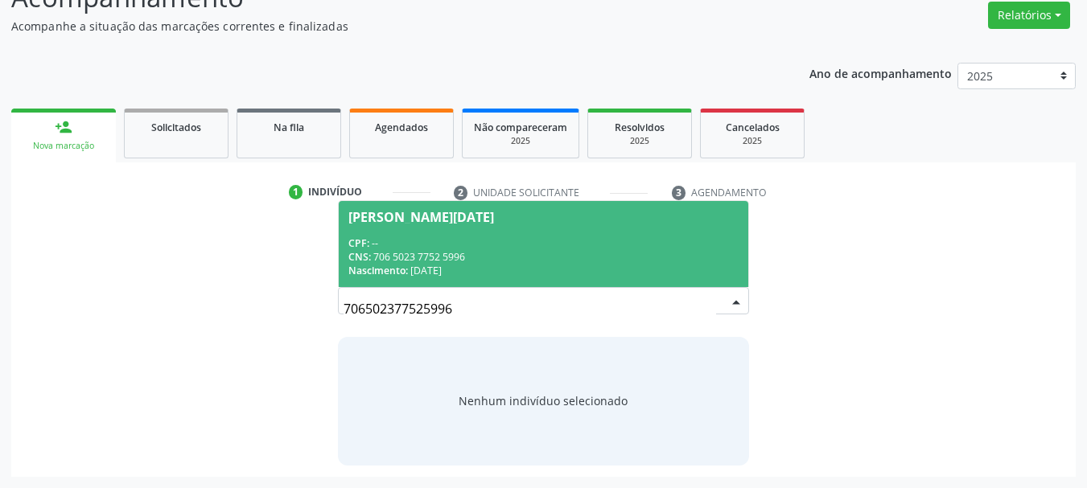
click at [444, 245] on div "CPF: --" at bounding box center [543, 243] width 391 height 14
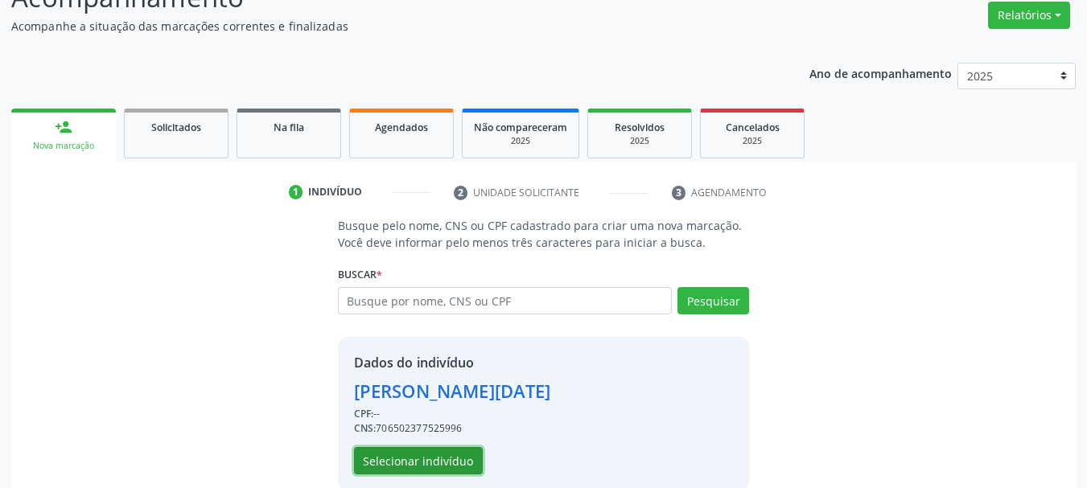
click at [413, 454] on button "Selecionar indivíduo" at bounding box center [418, 460] width 129 height 27
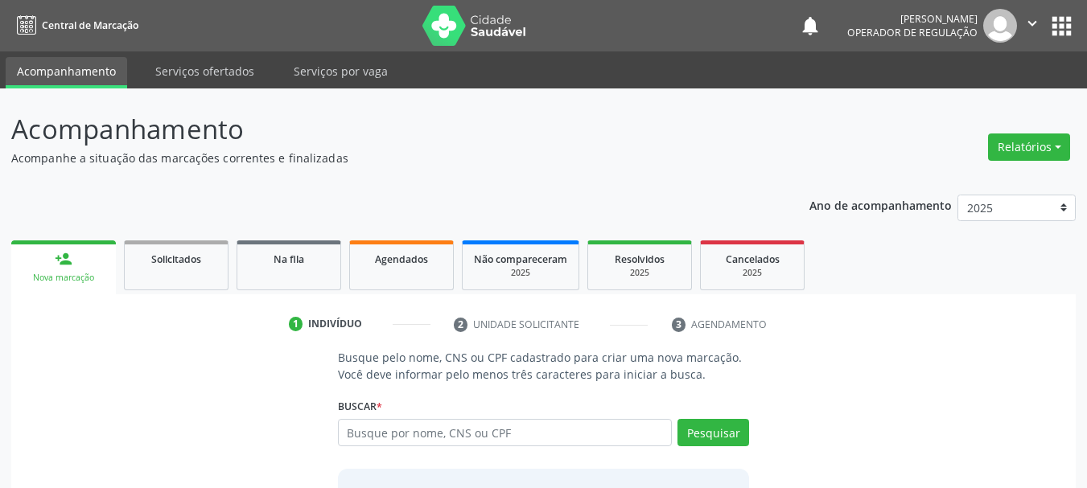
click at [469, 434] on input "text" at bounding box center [505, 432] width 335 height 27
type input "709207262667234"
click at [721, 434] on button "Pesquisar" at bounding box center [713, 432] width 72 height 27
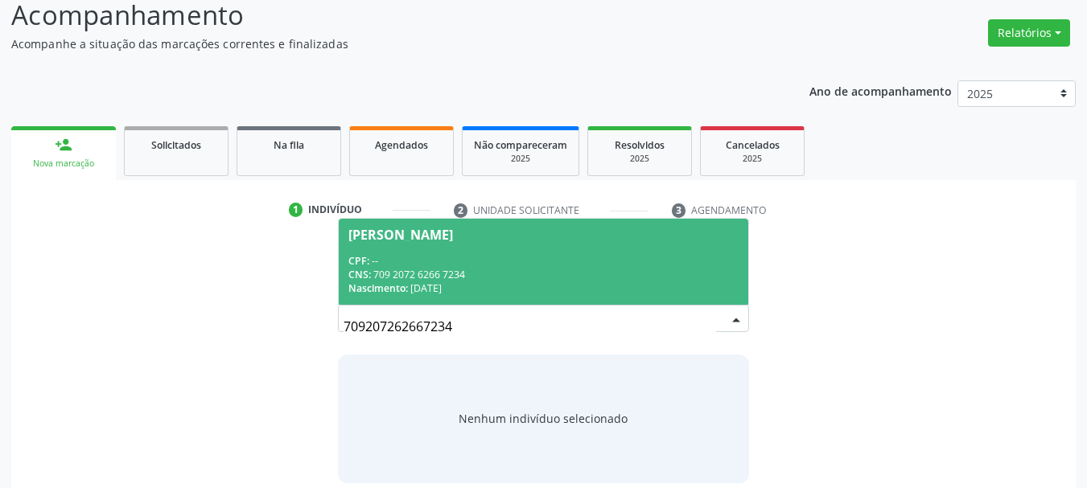
scroll to position [132, 0]
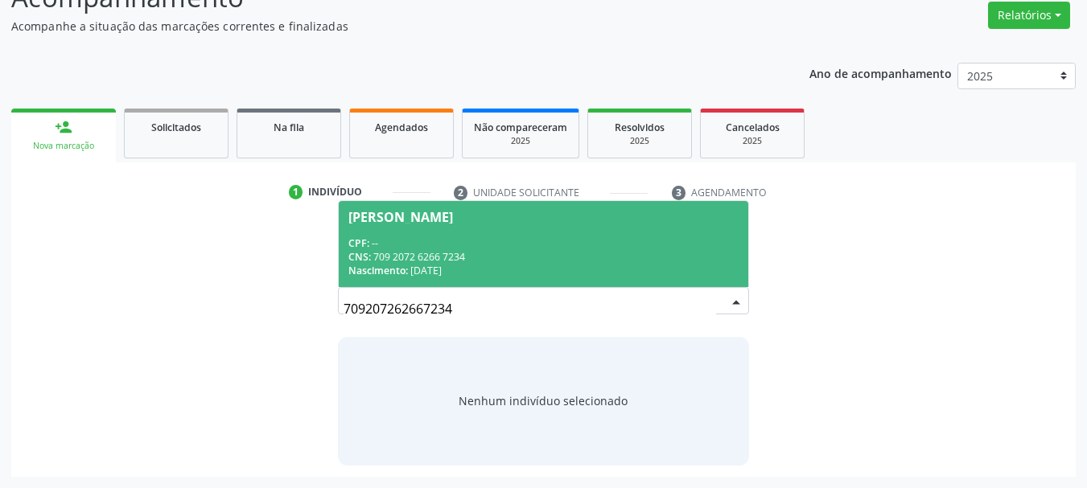
click at [629, 252] on div "CNS: 709 2072 6266 7234" at bounding box center [543, 257] width 391 height 14
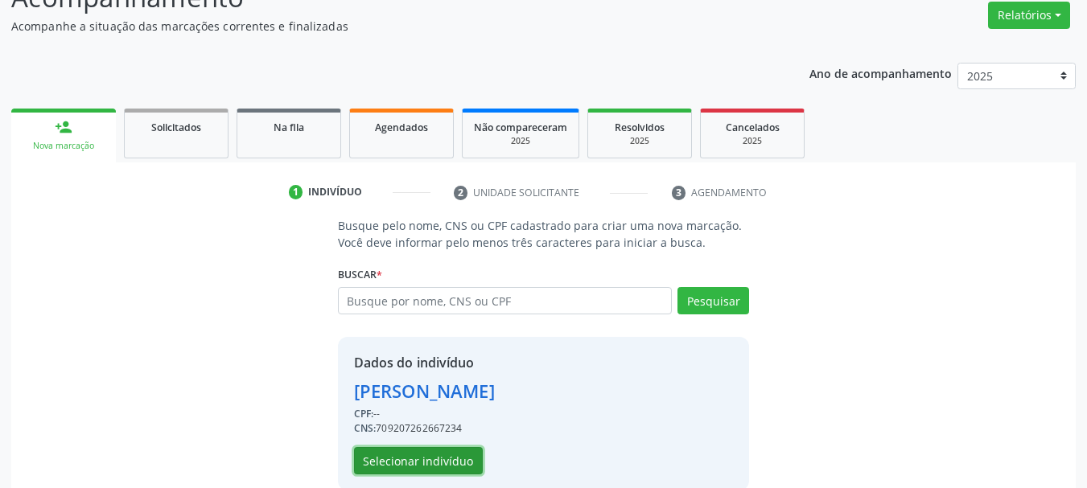
click at [430, 462] on button "Selecionar indivíduo" at bounding box center [418, 460] width 129 height 27
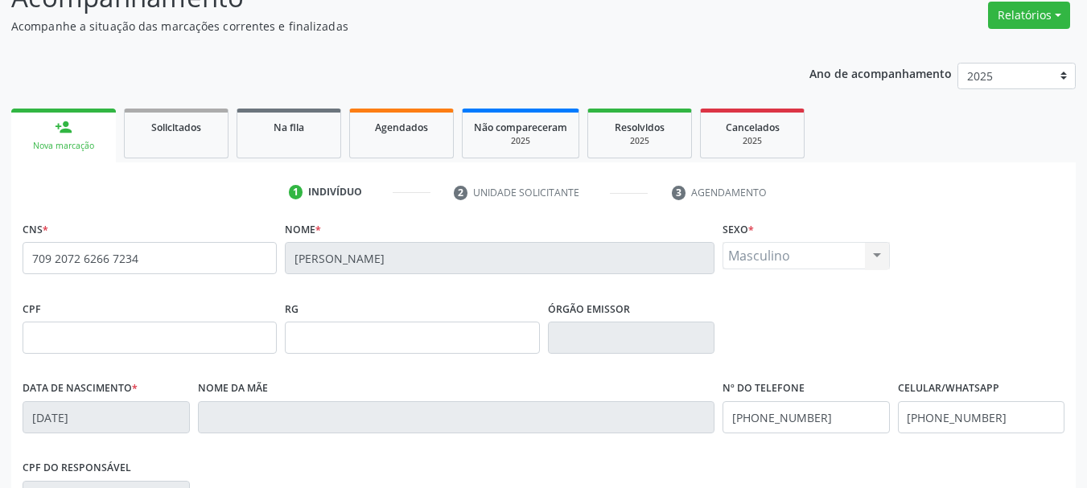
drag, startPoint x: 698, startPoint y: 429, endPoint x: 759, endPoint y: 45, distance: 388.5
click at [759, 45] on div "Acompanhamento Acompanhe a situação das marcações correntes e finalizadas Relat…" at bounding box center [543, 352] width 1064 height 751
click at [981, 30] on div "Acompanhamento Acompanhe a situação das marcações correntes e finalizadas Relat…" at bounding box center [543, 352] width 1064 height 751
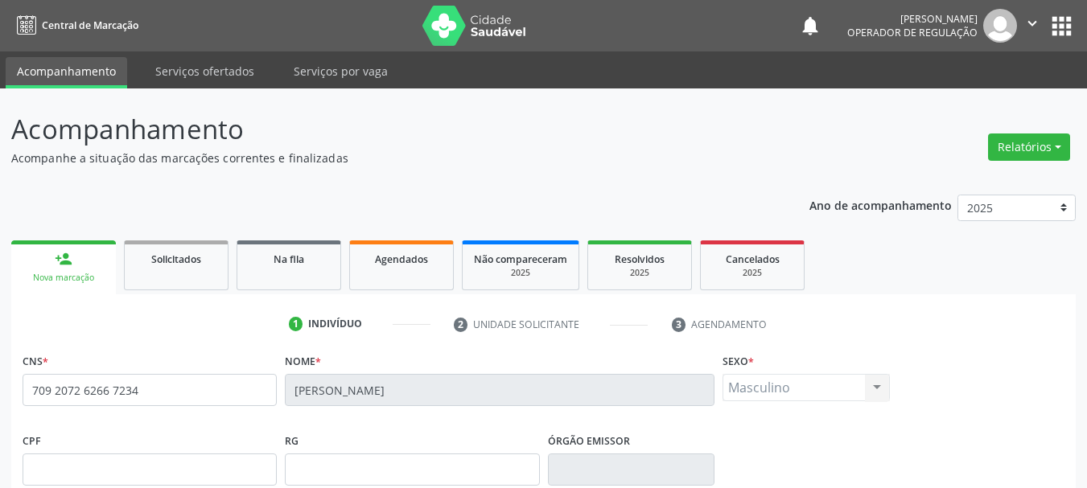
click at [1030, 11] on button "" at bounding box center [1032, 26] width 31 height 34
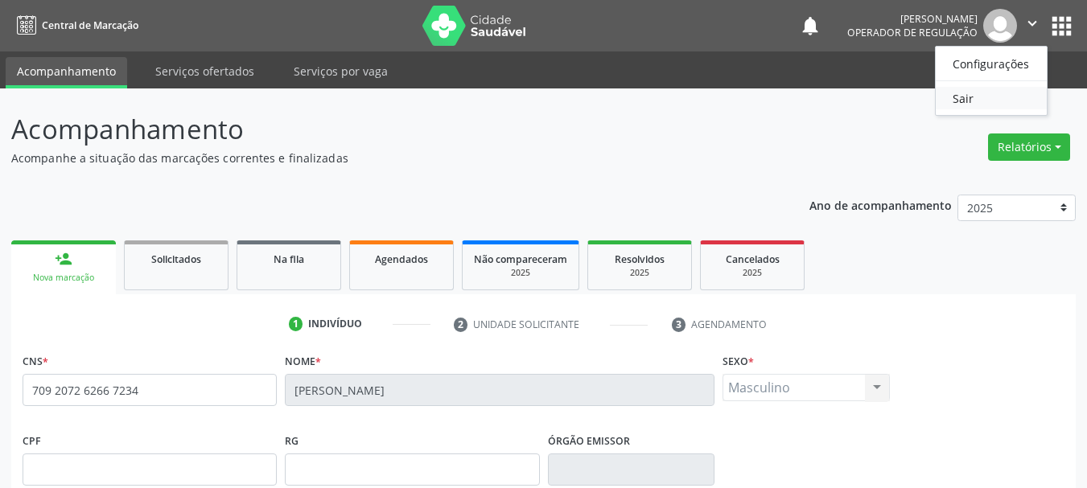
drag, startPoint x: 986, startPoint y: 95, endPoint x: 1007, endPoint y: 48, distance: 51.1
click at [986, 94] on link "Sair" at bounding box center [991, 98] width 111 height 23
